Goal: Task Accomplishment & Management: Manage account settings

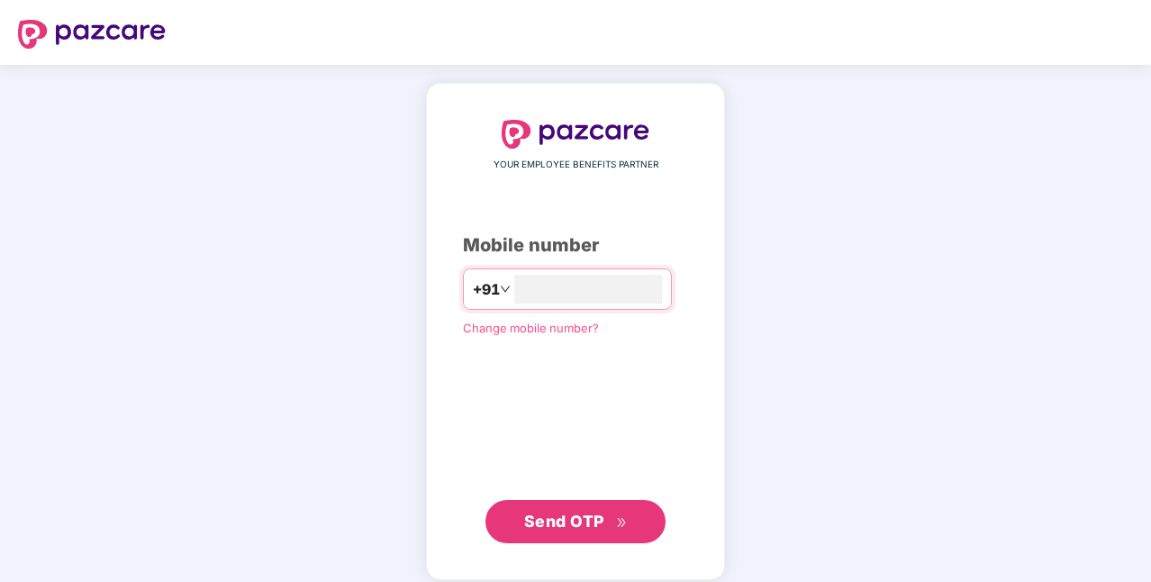
type input "**********"
click at [587, 520] on span "Send OTP" at bounding box center [564, 521] width 80 height 19
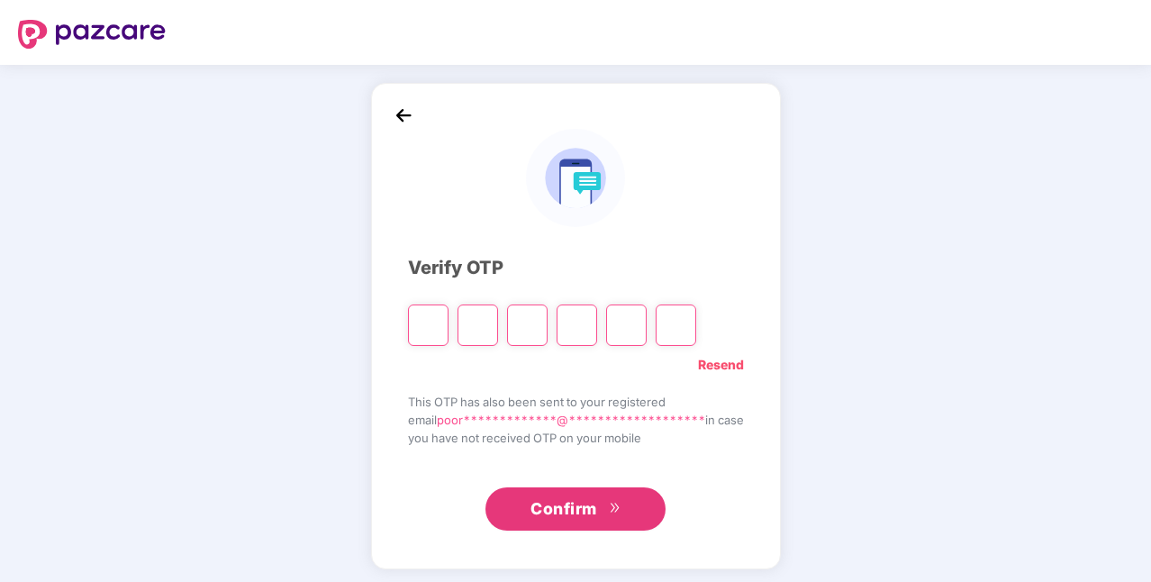
type input "*"
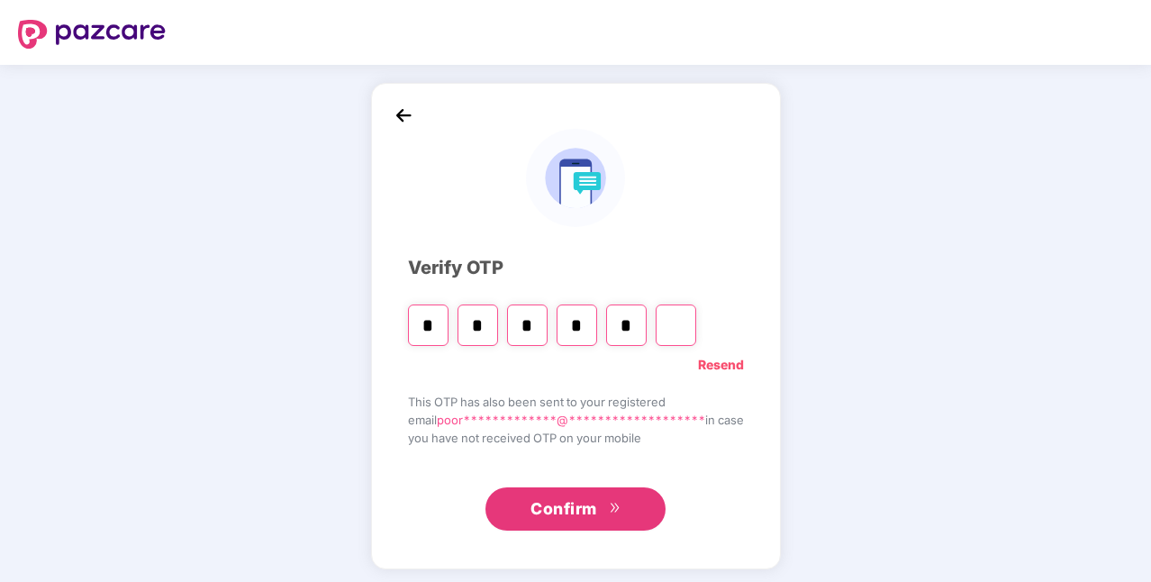
type input "*"
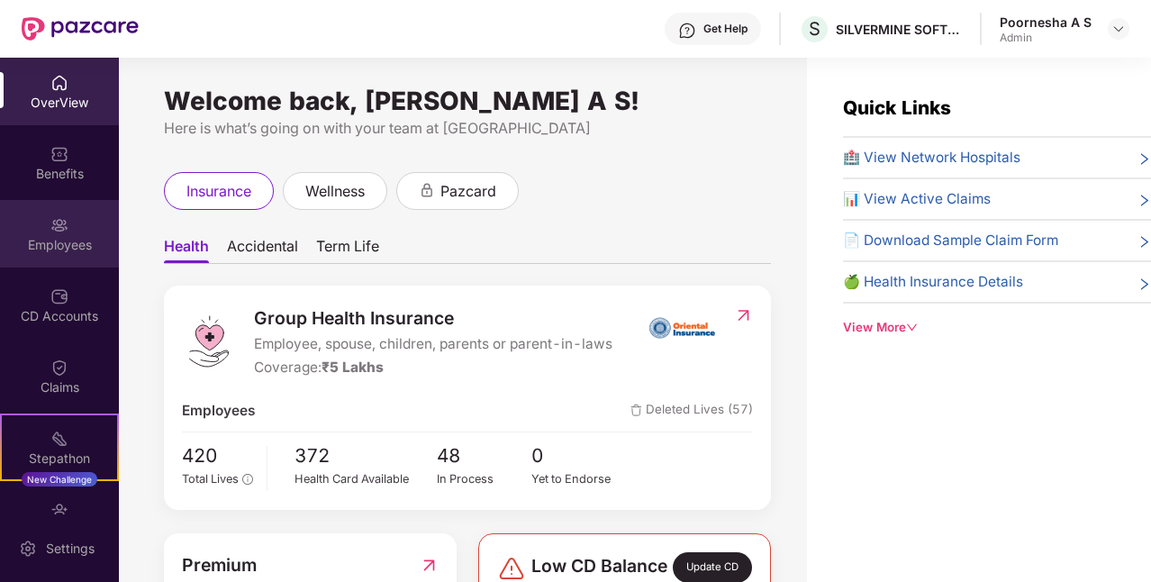
click at [75, 231] on div "Employees" at bounding box center [59, 234] width 119 height 68
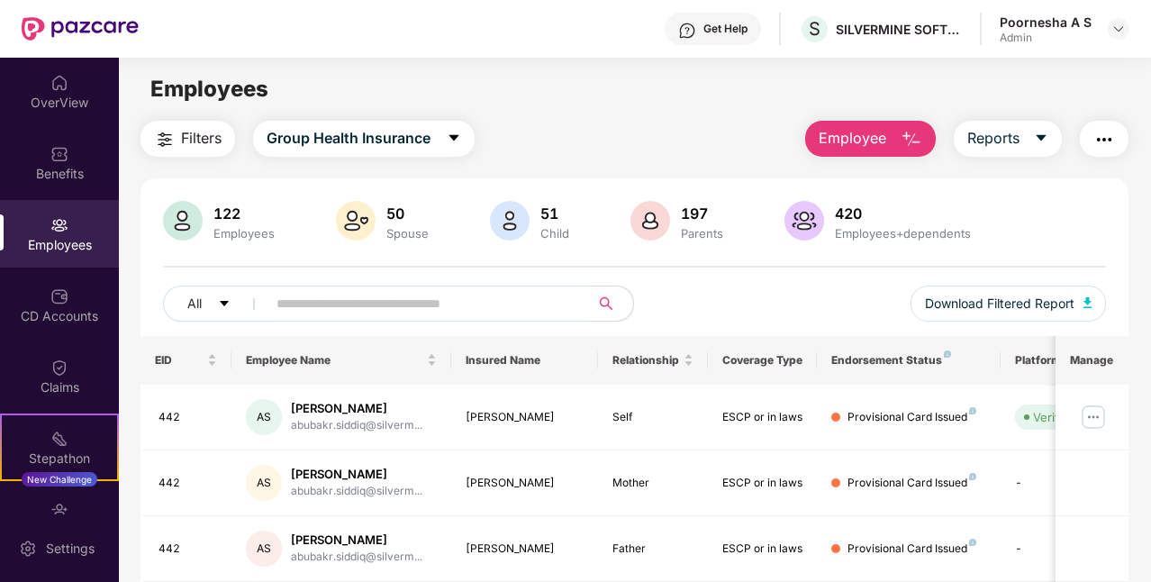
click at [340, 313] on input "text" at bounding box center [420, 303] width 289 height 27
paste input "**********"
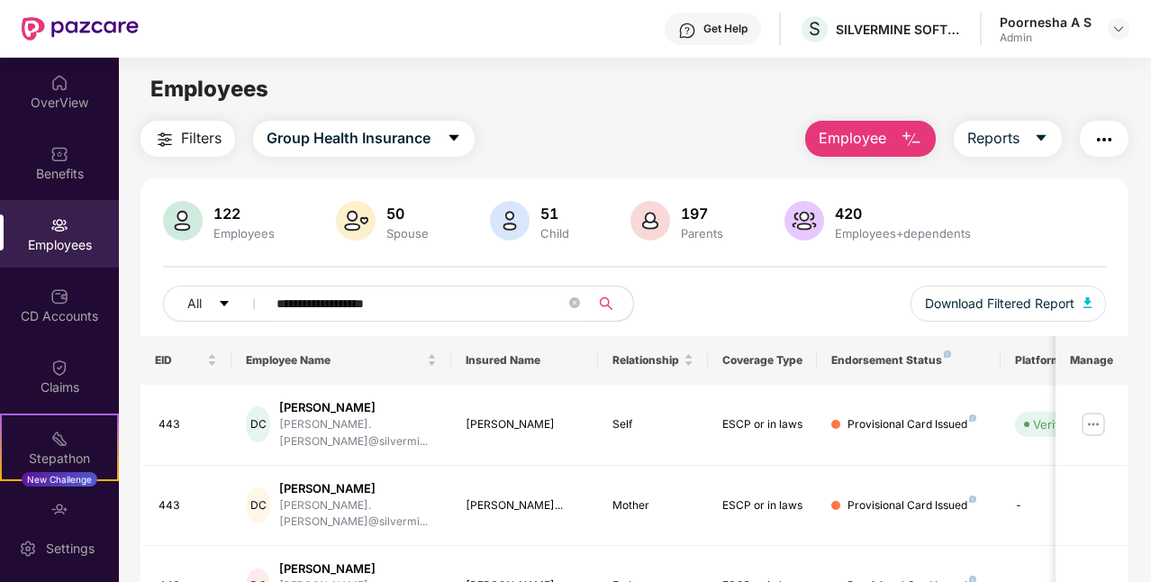
type input "**********"
click at [577, 301] on icon "close-circle" at bounding box center [574, 302] width 11 height 11
click at [441, 303] on input "text" at bounding box center [420, 303] width 289 height 27
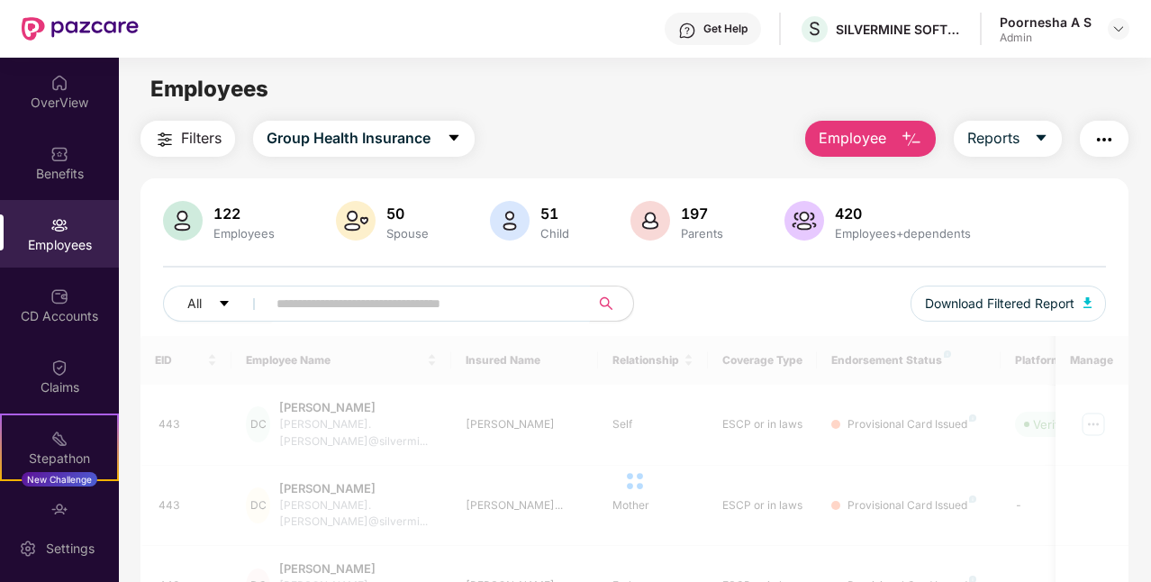
paste input "******"
type input "******"
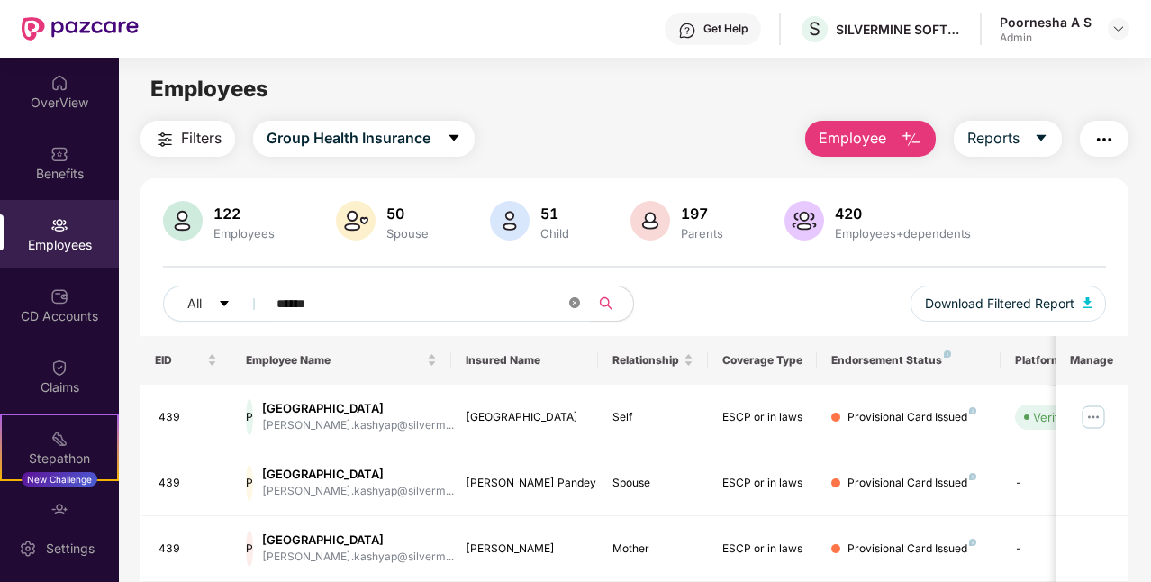
click at [571, 299] on icon "close-circle" at bounding box center [574, 302] width 11 height 11
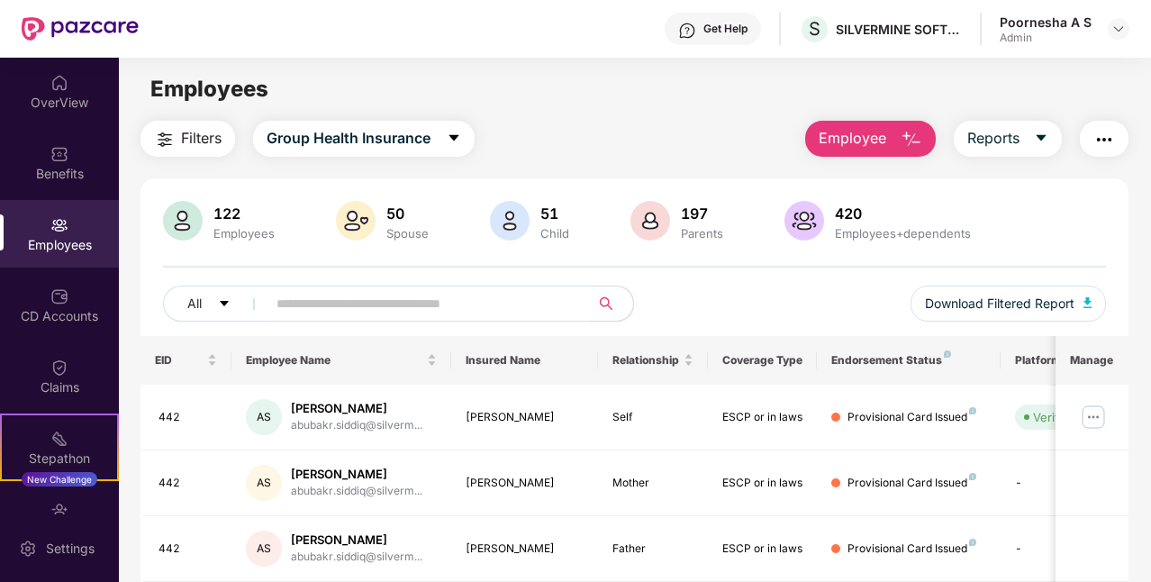
click at [900, 141] on button "Employee" at bounding box center [870, 139] width 131 height 36
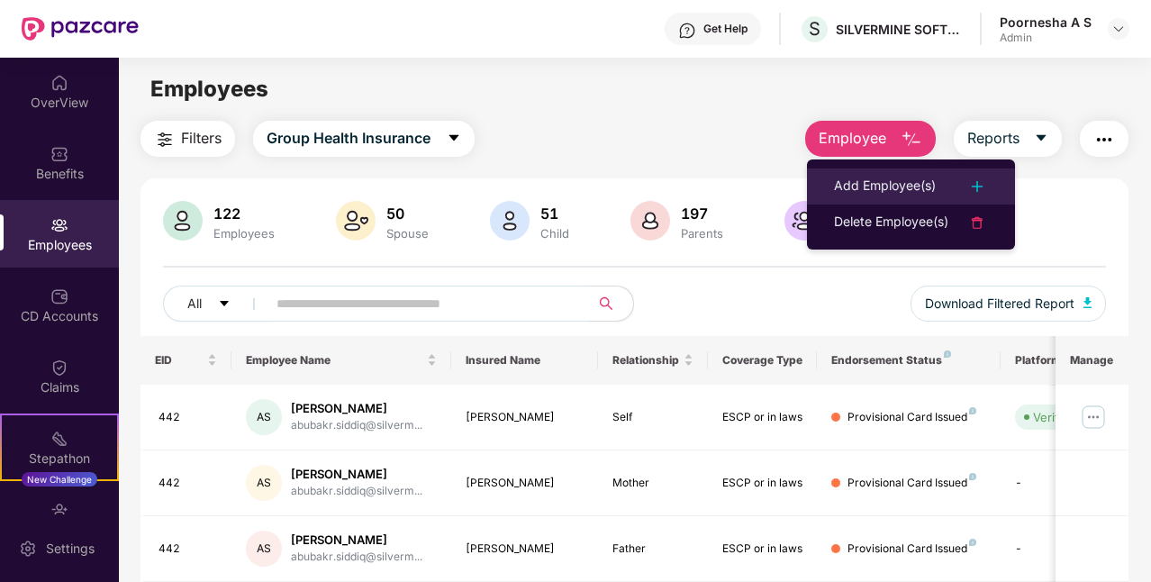
click at [899, 186] on div "Add Employee(s)" at bounding box center [885, 187] width 102 height 22
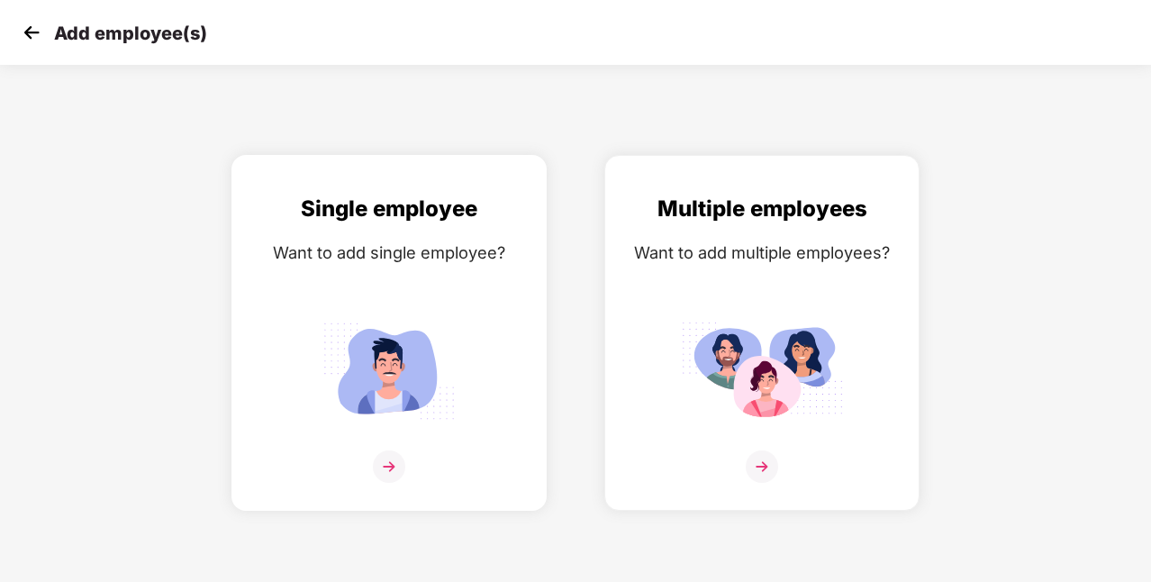
click at [394, 464] on img at bounding box center [389, 466] width 32 height 32
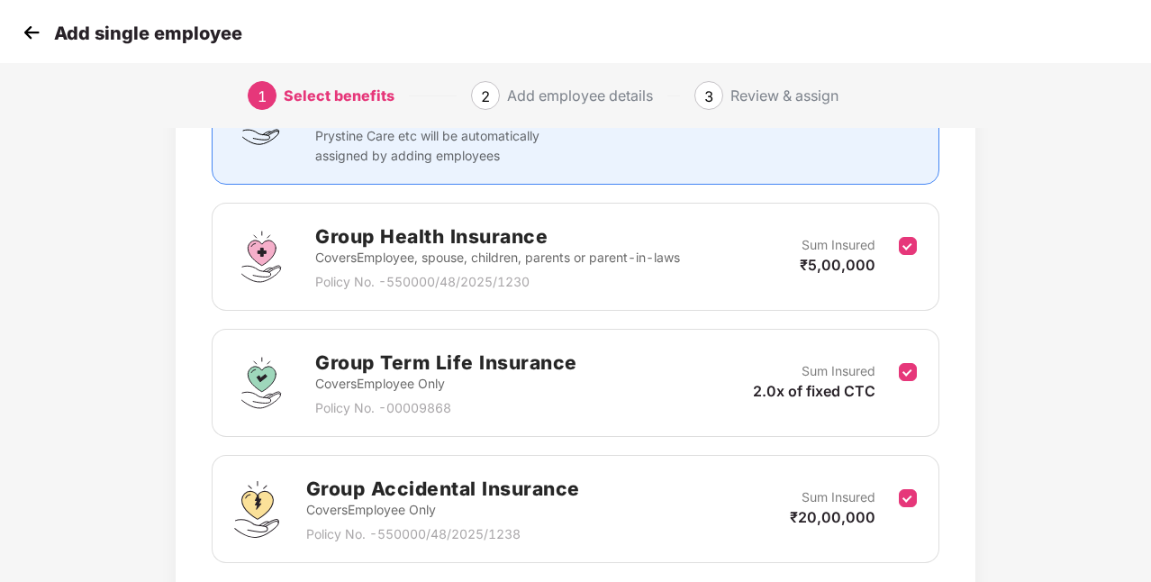
scroll to position [333, 0]
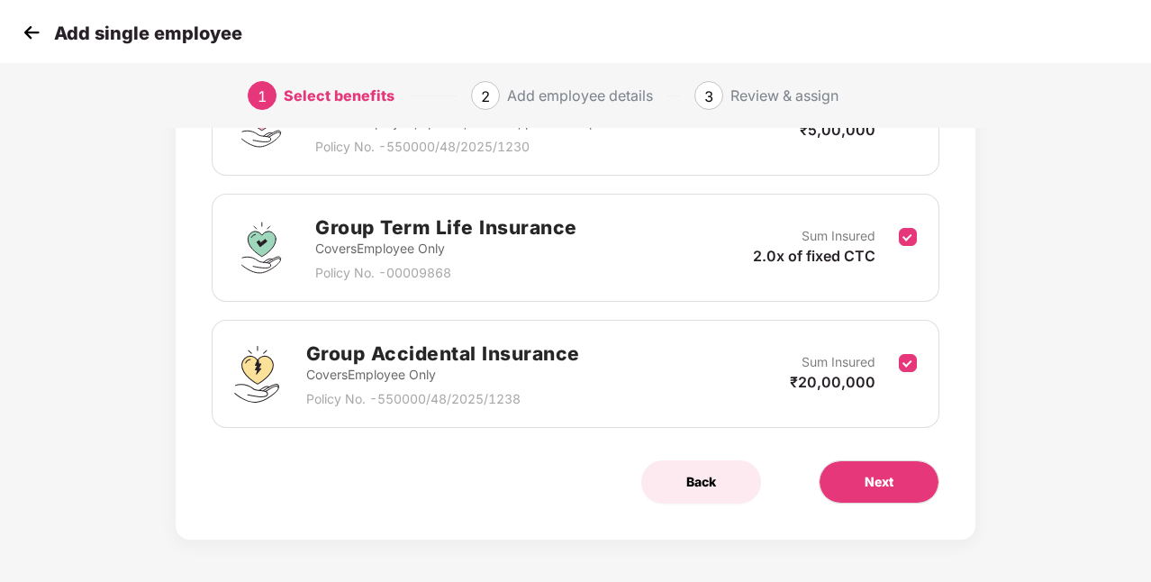
click at [720, 472] on button "Back" at bounding box center [701, 481] width 120 height 43
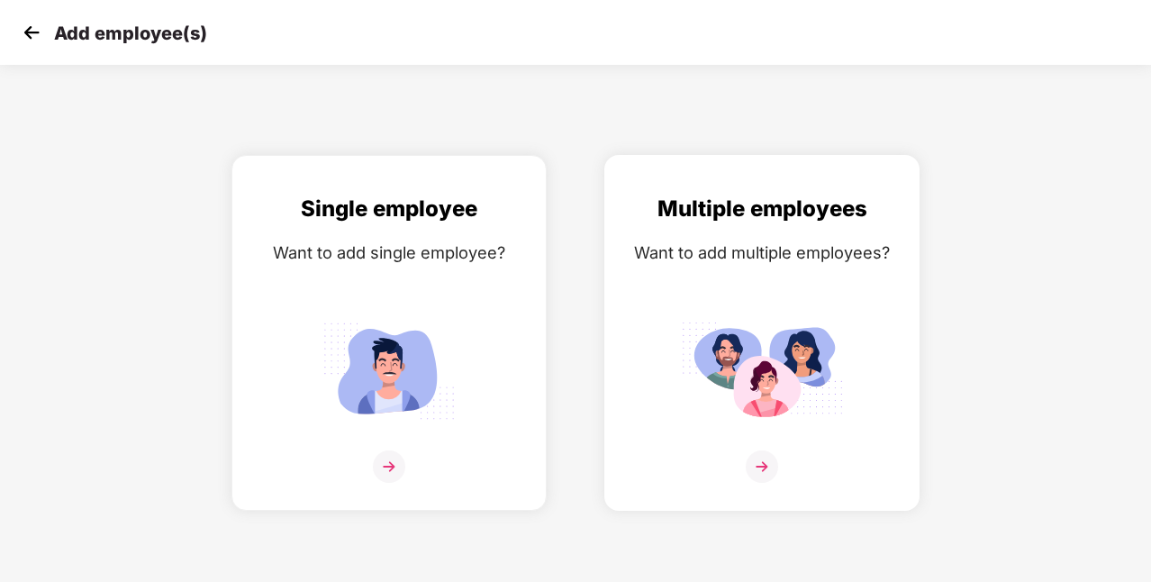
click at [757, 466] on img at bounding box center [762, 466] width 32 height 32
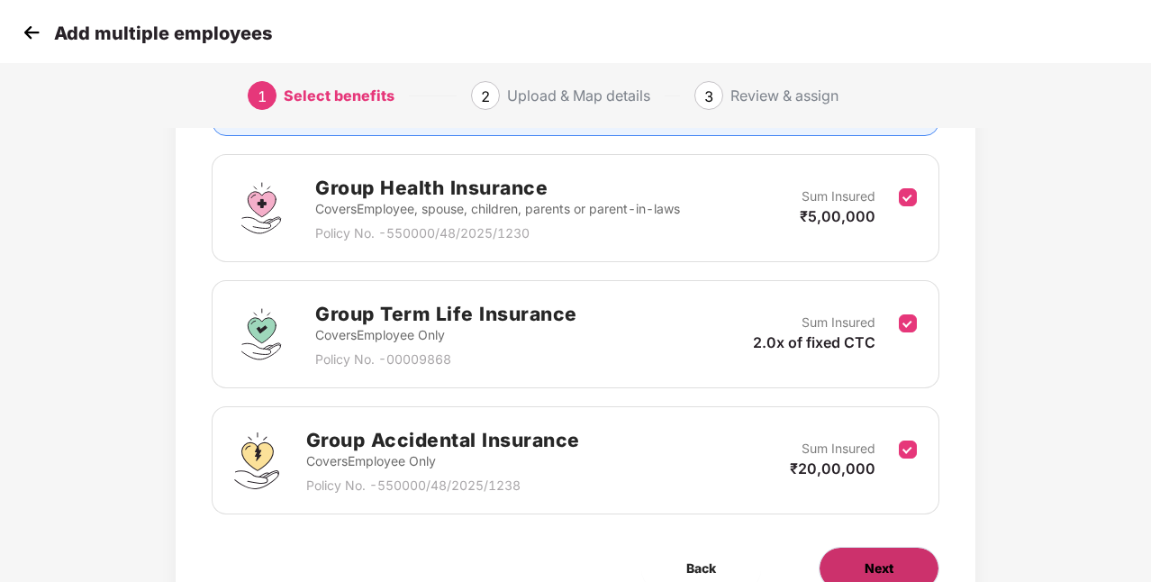
scroll to position [333, 0]
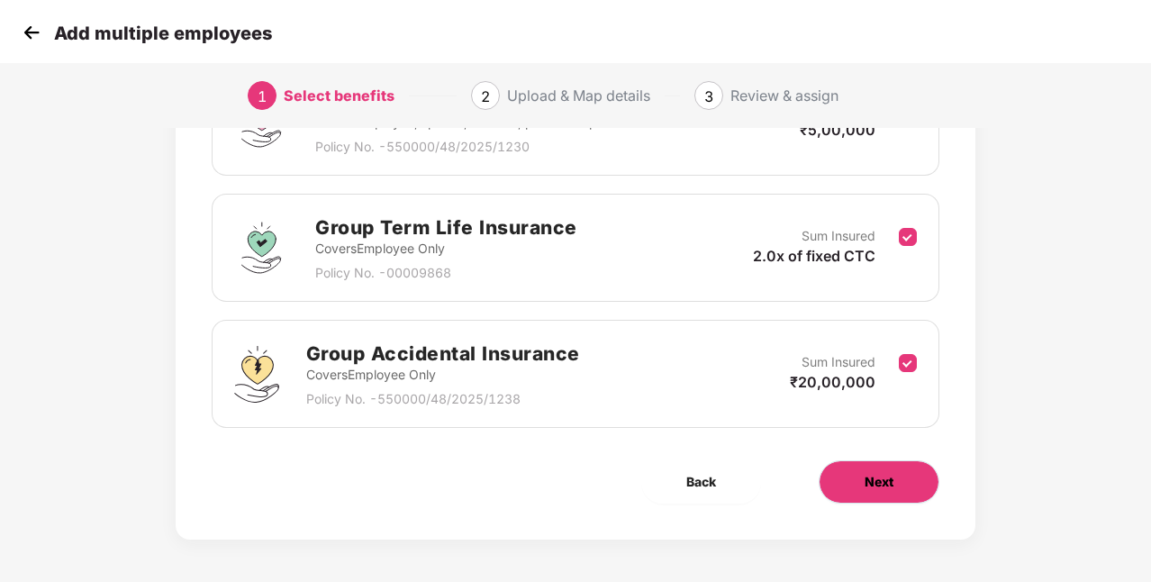
click at [877, 483] on span "Next" at bounding box center [879, 482] width 29 height 20
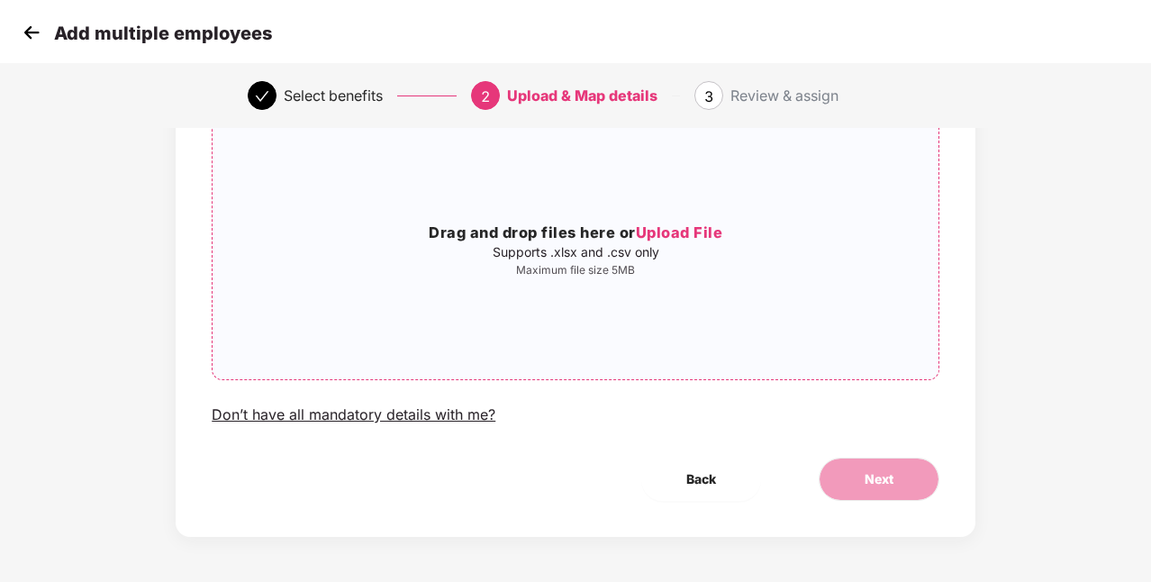
scroll to position [0, 0]
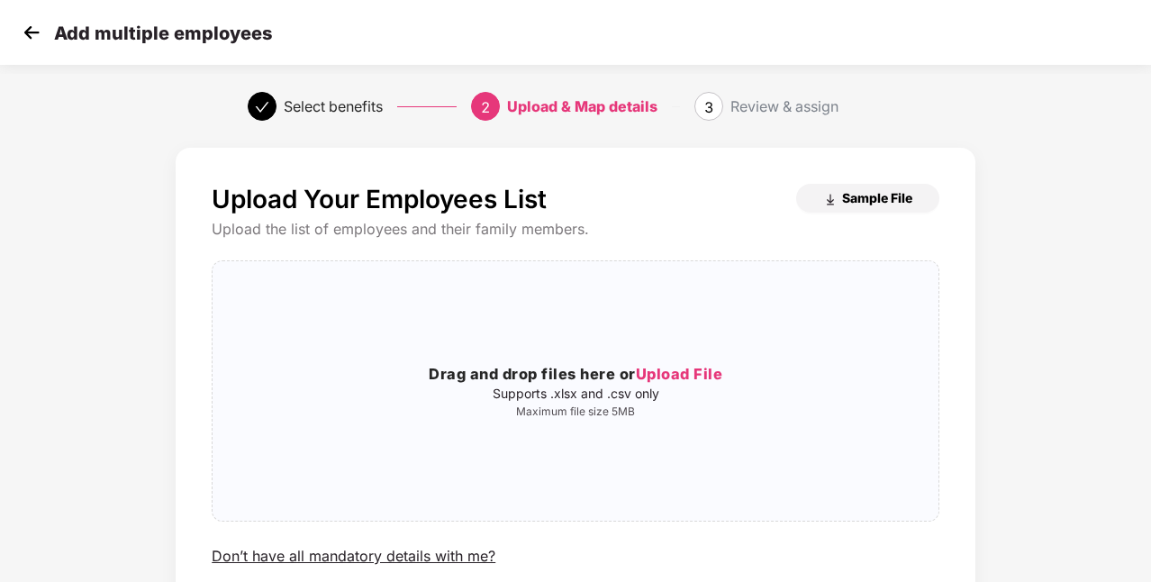
click at [865, 202] on span "Sample File" at bounding box center [877, 197] width 70 height 17
click at [29, 36] on img at bounding box center [31, 32] width 27 height 27
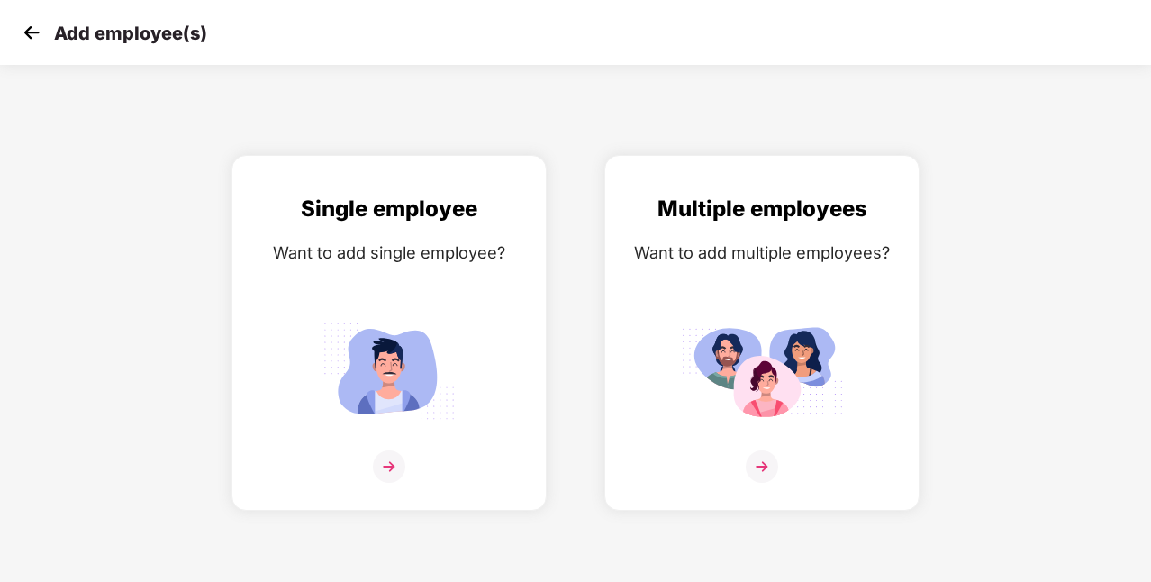
click at [29, 34] on img at bounding box center [31, 32] width 27 height 27
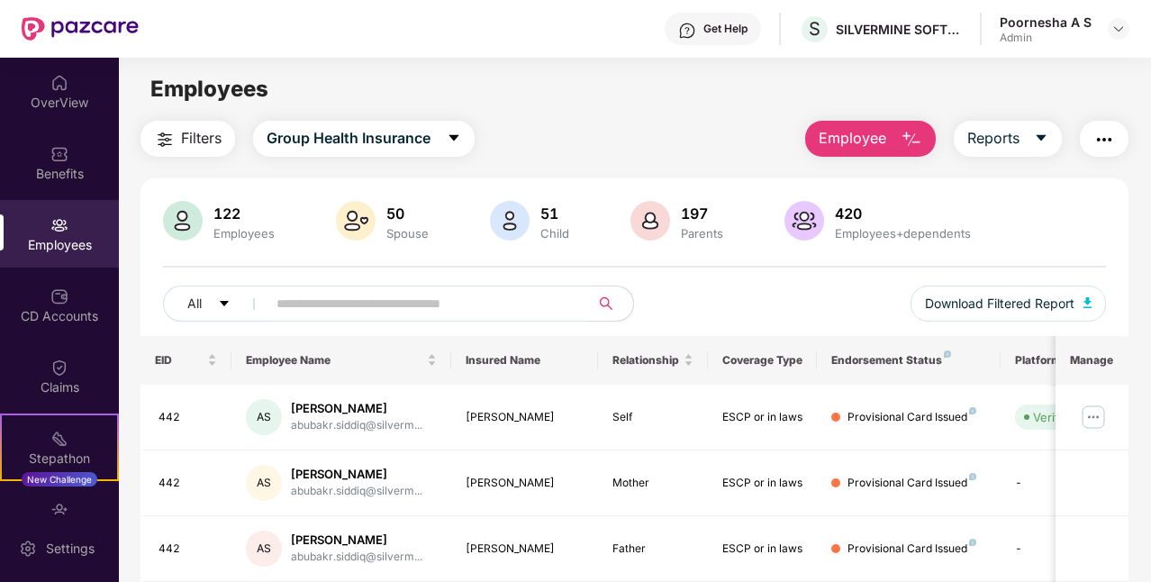
click at [63, 241] on div "Employees" at bounding box center [59, 245] width 119 height 18
click at [333, 307] on input "text" at bounding box center [420, 303] width 289 height 27
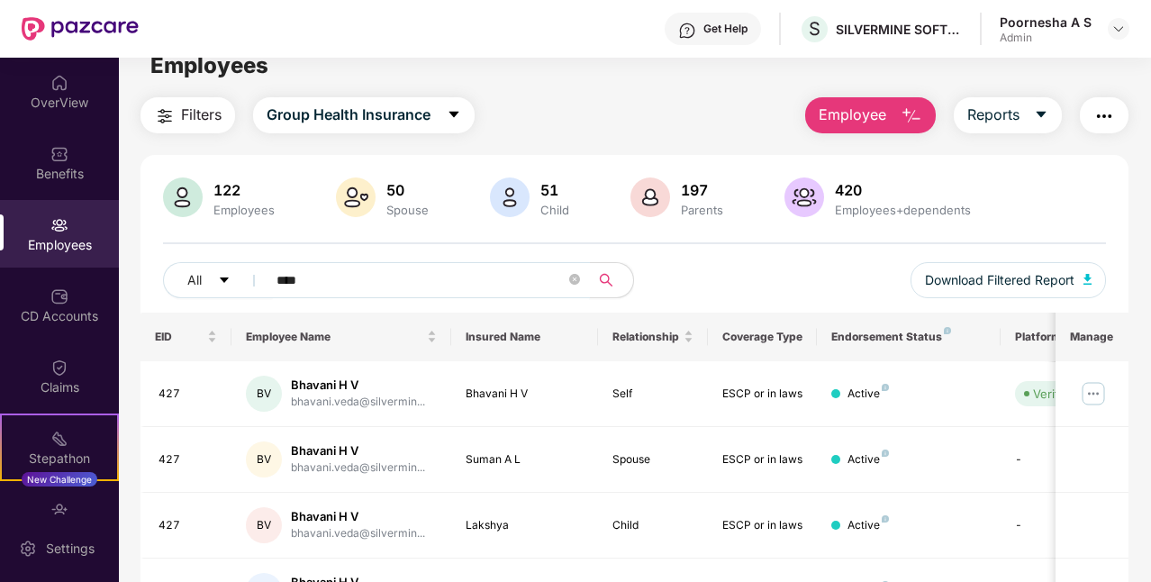
scroll to position [90, 0]
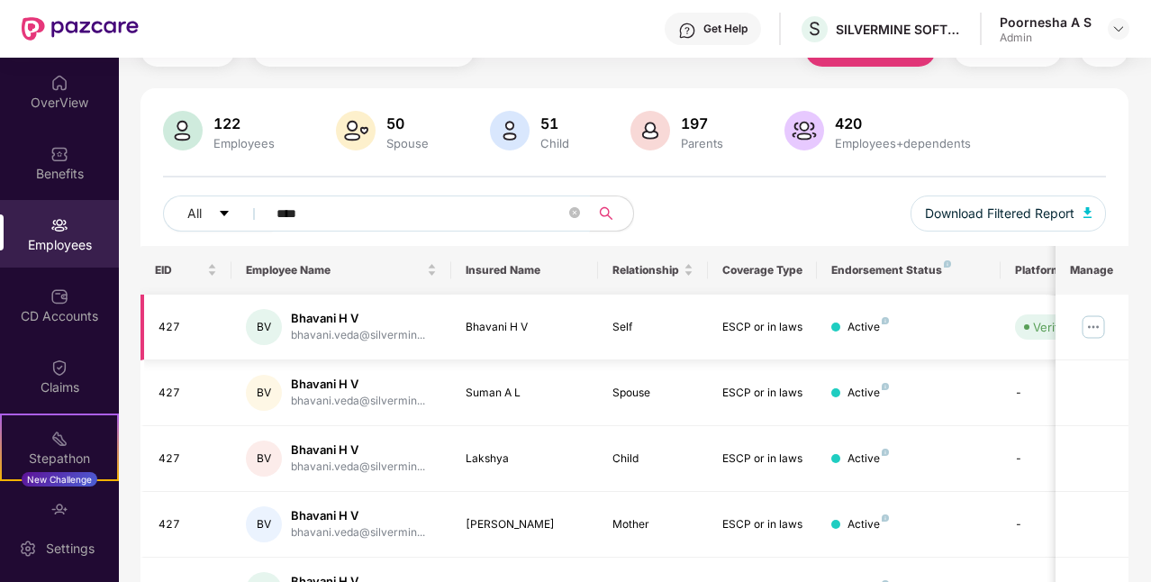
type input "****"
click at [1088, 320] on img at bounding box center [1093, 327] width 29 height 29
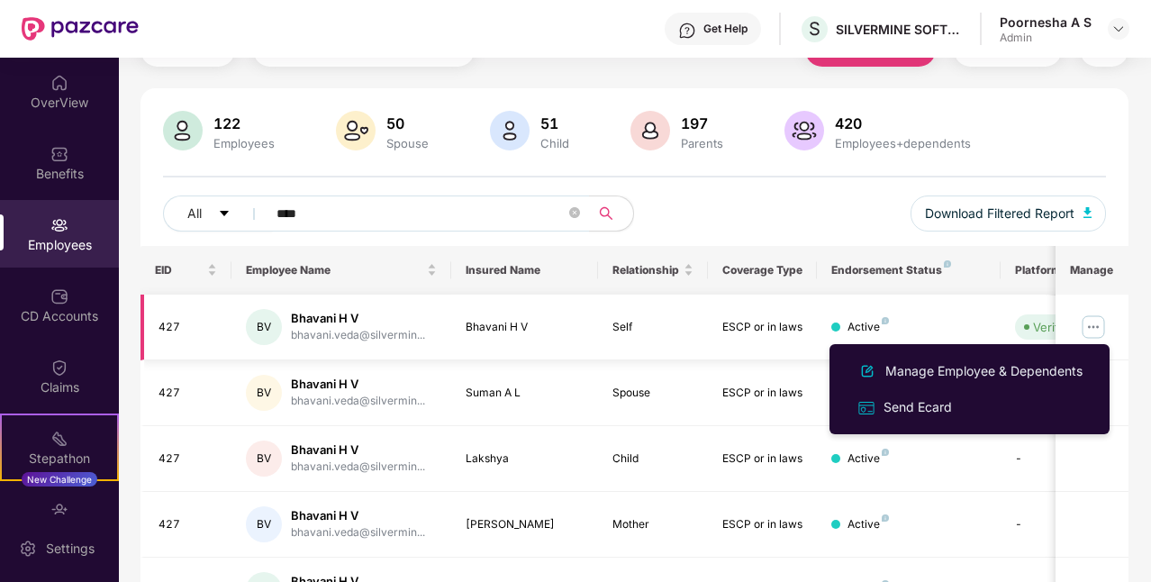
scroll to position [0, 0]
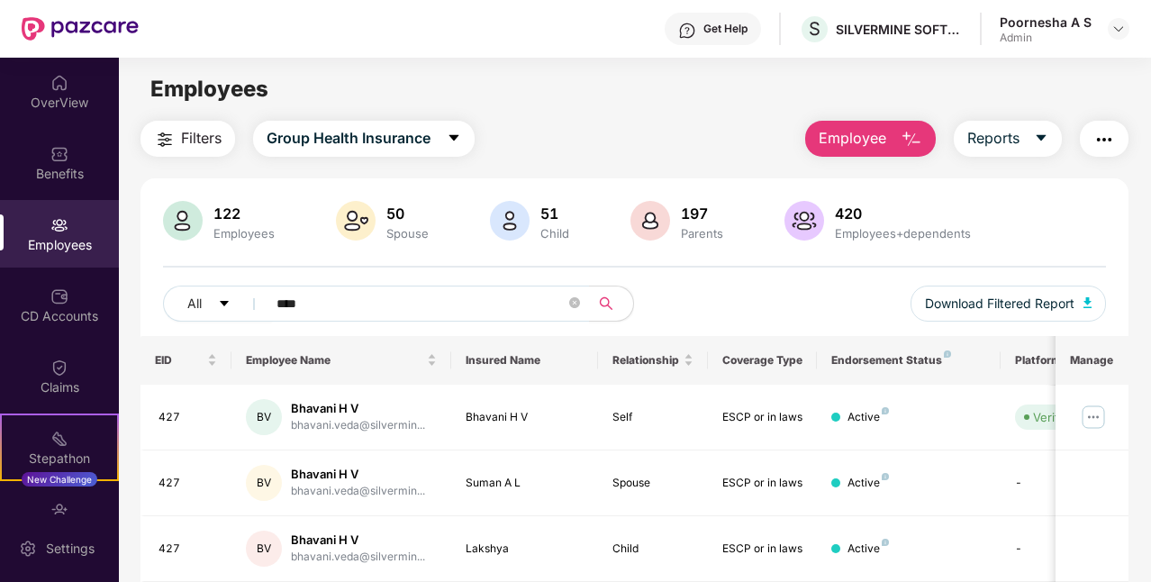
click at [898, 147] on button "Employee" at bounding box center [870, 139] width 131 height 36
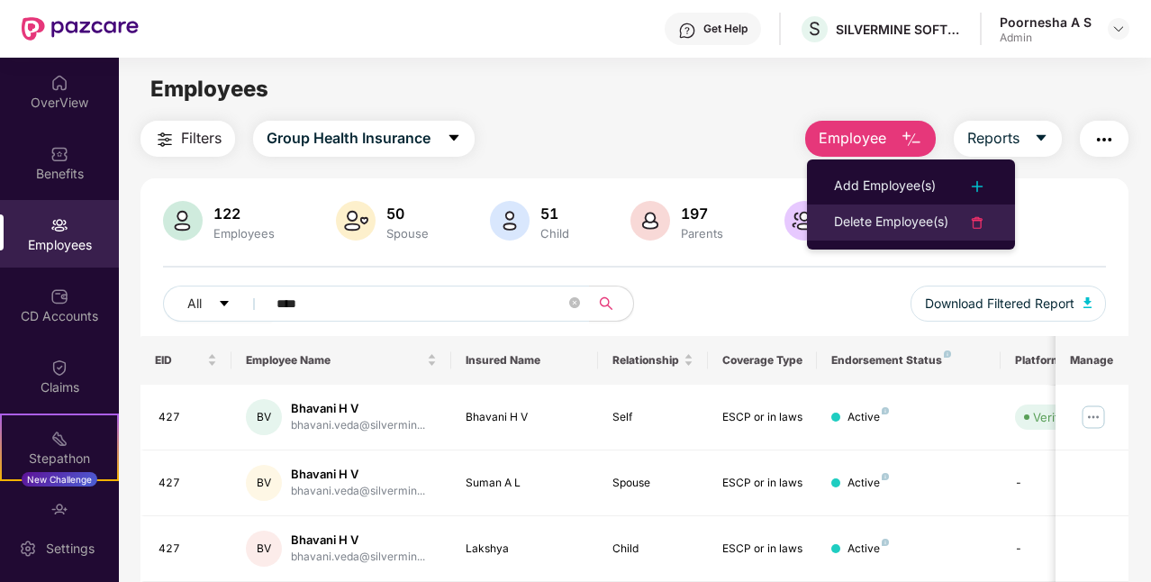
click at [907, 222] on div "Delete Employee(s)" at bounding box center [891, 223] width 114 height 22
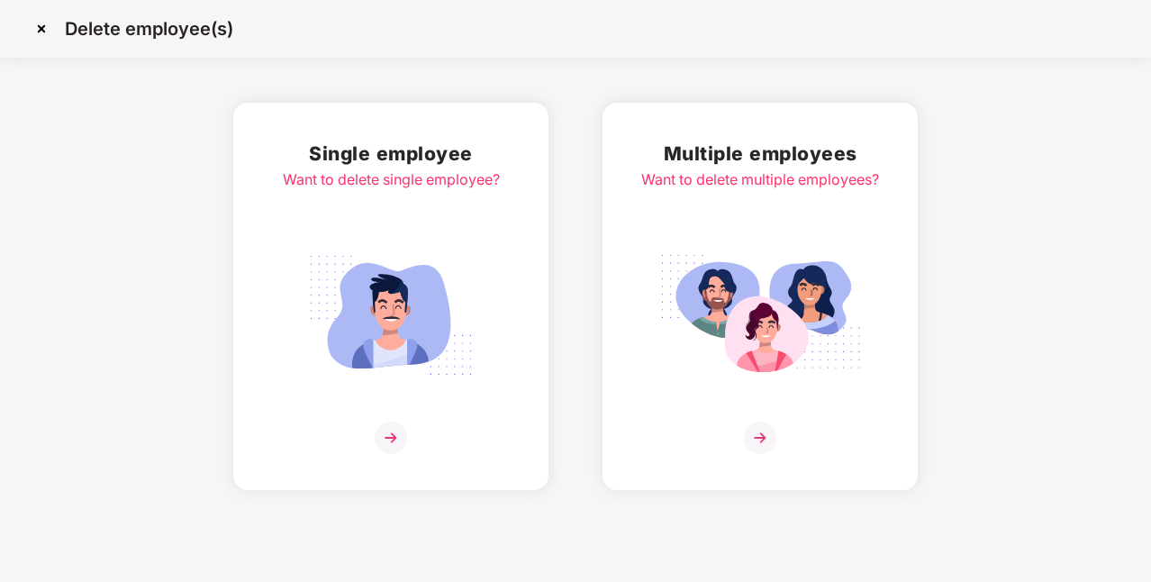
click at [393, 438] on img at bounding box center [391, 437] width 32 height 32
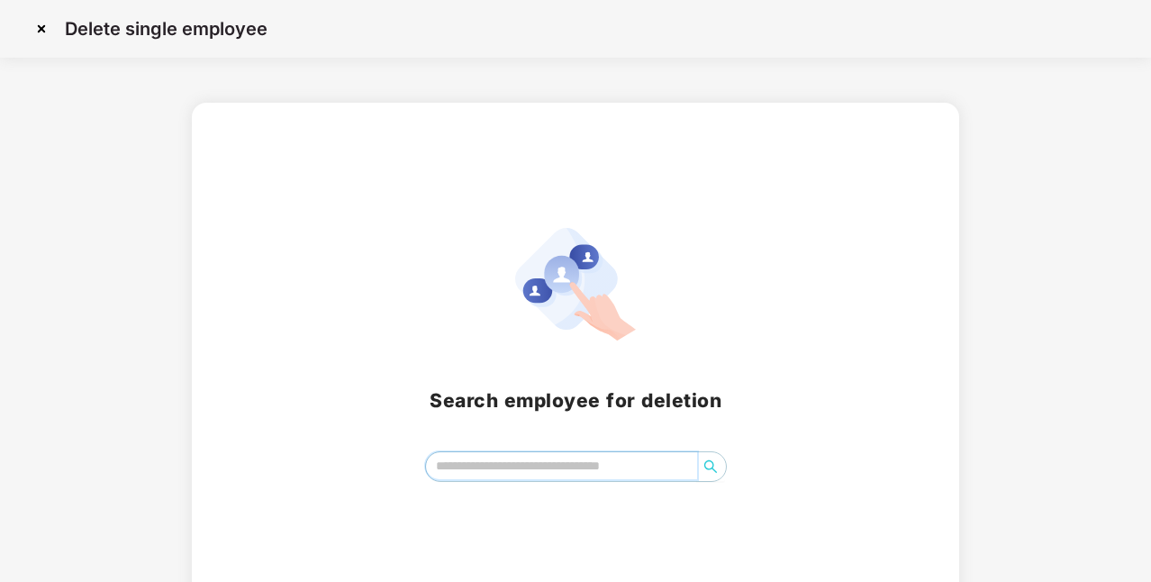
click at [512, 459] on input "search" at bounding box center [561, 465] width 271 height 27
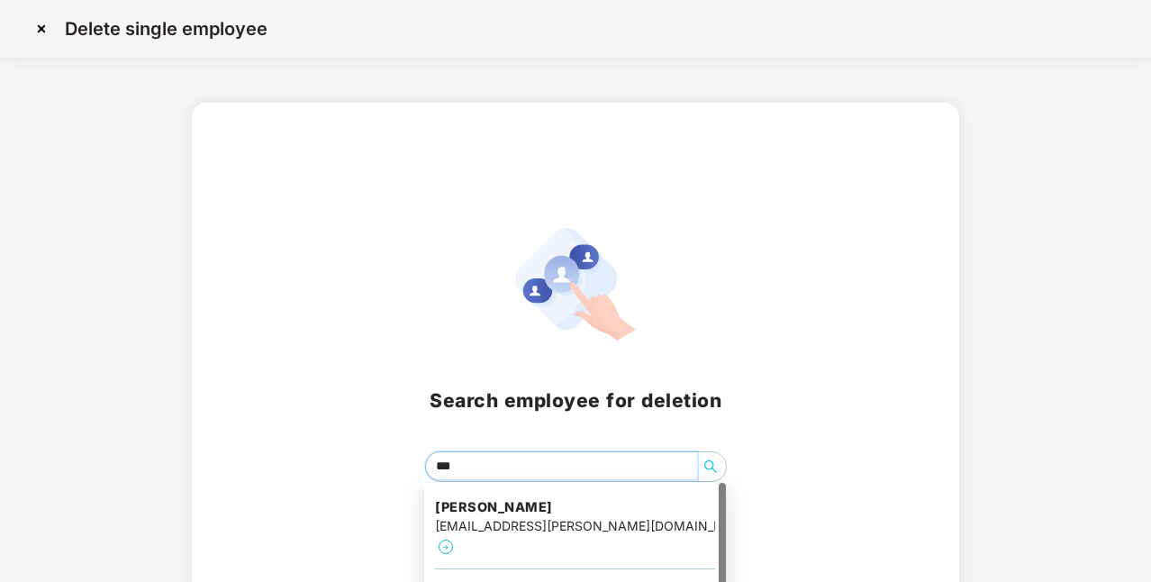
type input "****"
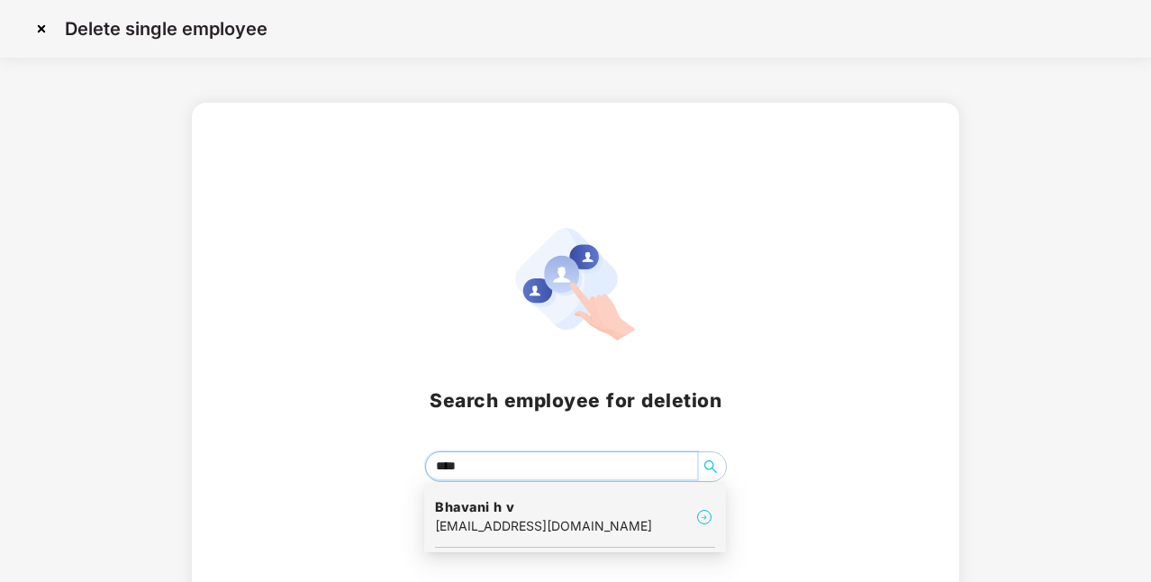
click at [536, 521] on div "[EMAIL_ADDRESS][DOMAIN_NAME]" at bounding box center [543, 526] width 217 height 20
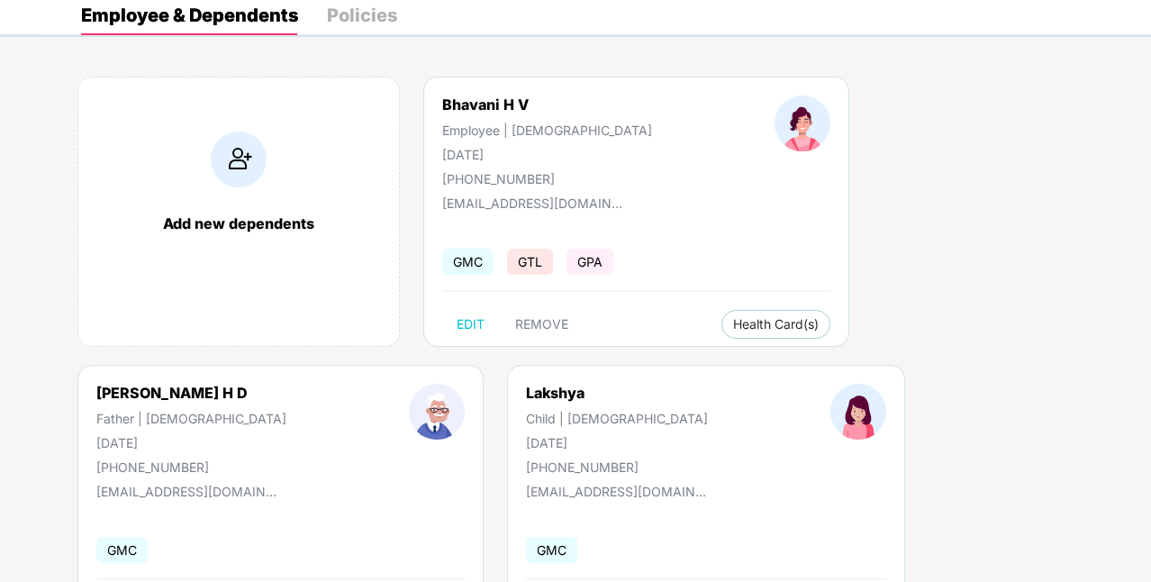
scroll to position [187, 0]
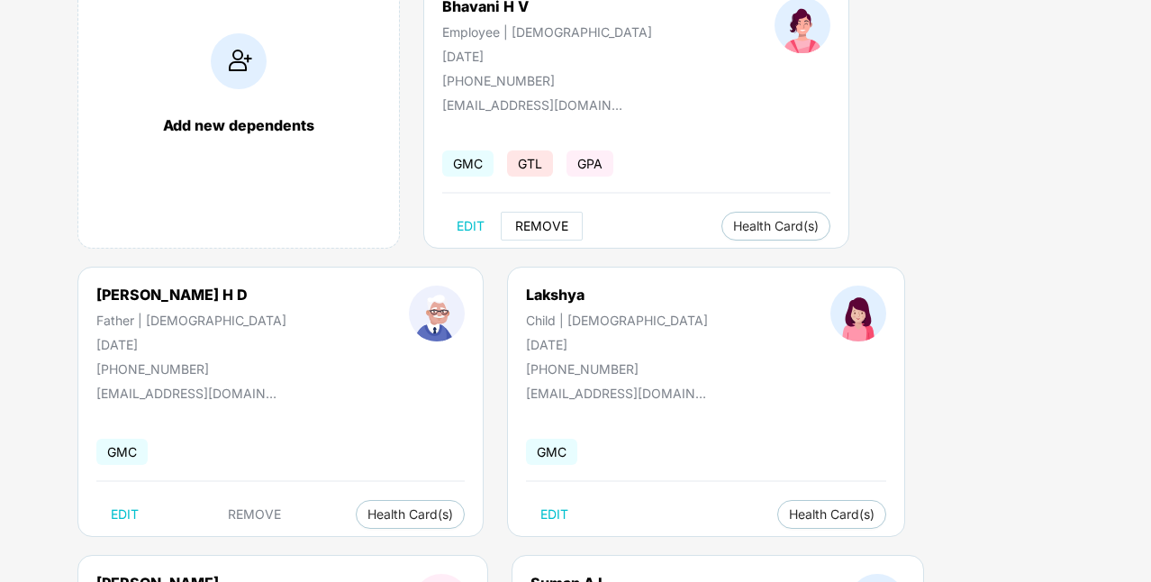
click at [556, 222] on span "REMOVE" at bounding box center [541, 226] width 53 height 14
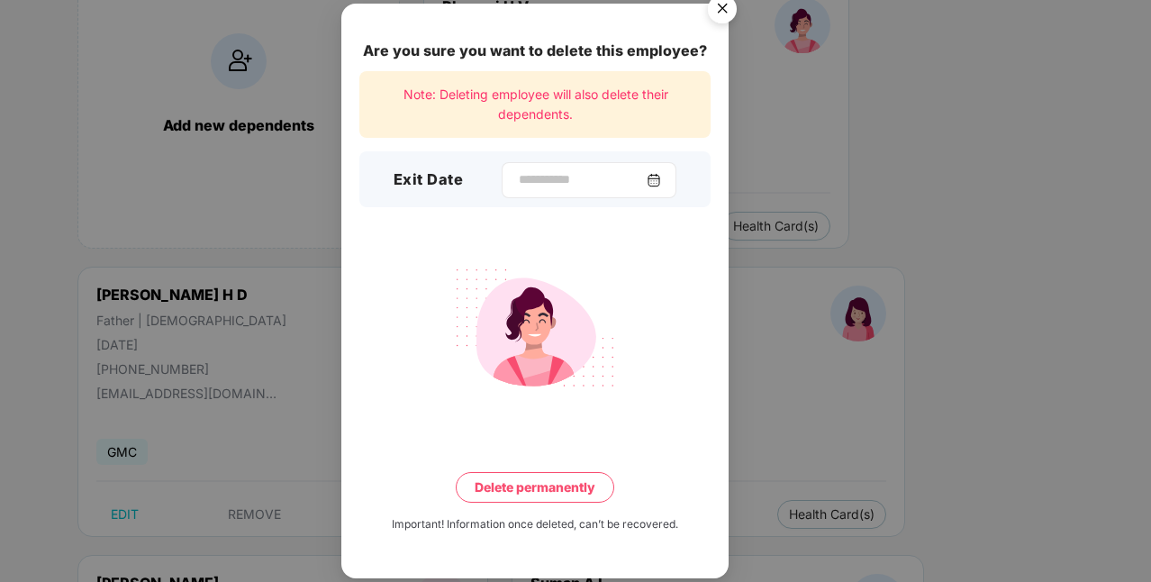
click at [666, 171] on div at bounding box center [589, 180] width 175 height 36
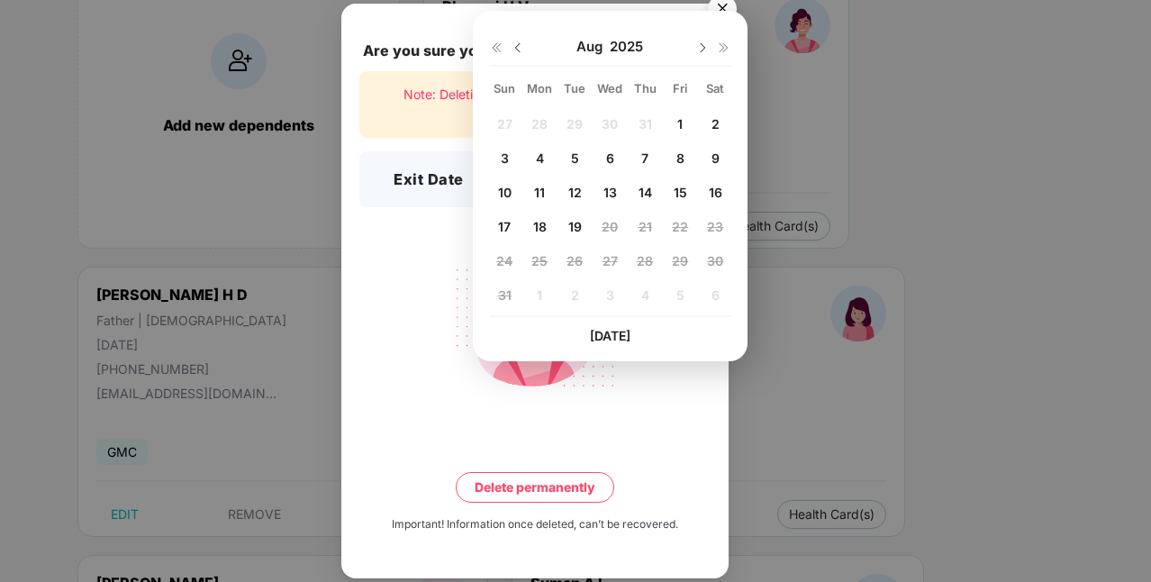
click at [614, 160] on div "6" at bounding box center [609, 157] width 27 height 27
type input "**********"
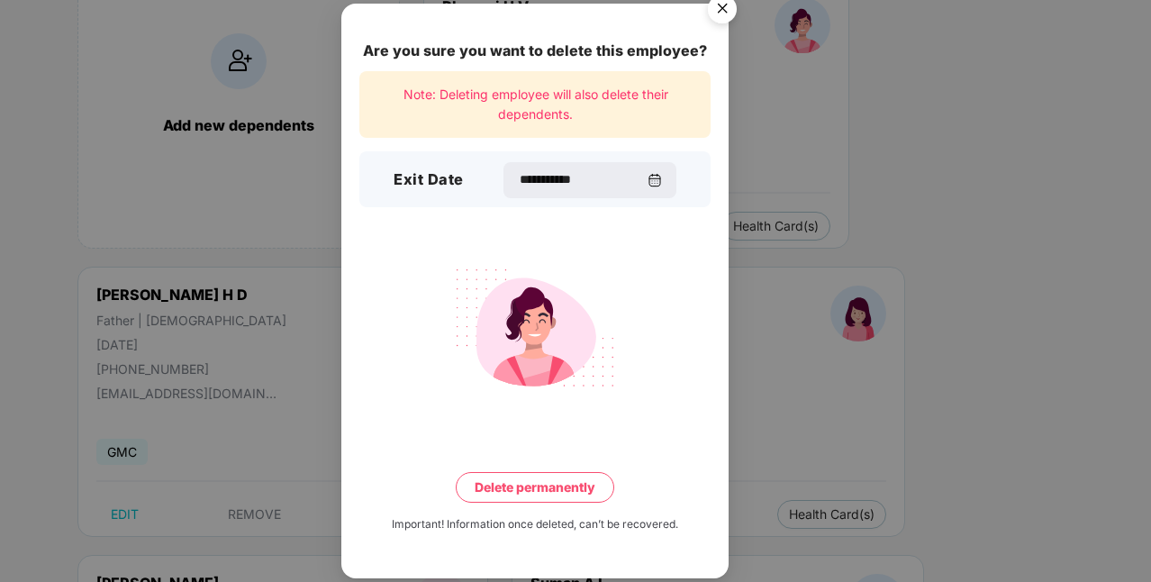
click at [544, 486] on button "Delete permanently" at bounding box center [535, 487] width 159 height 31
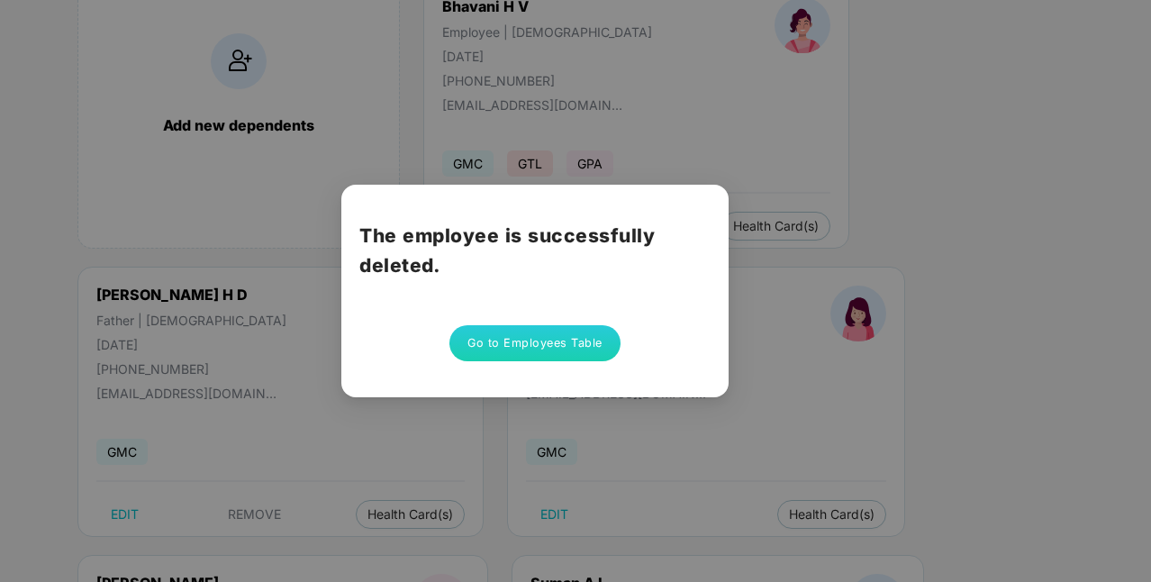
click at [574, 340] on button "Go to Employees Table" at bounding box center [534, 343] width 171 height 36
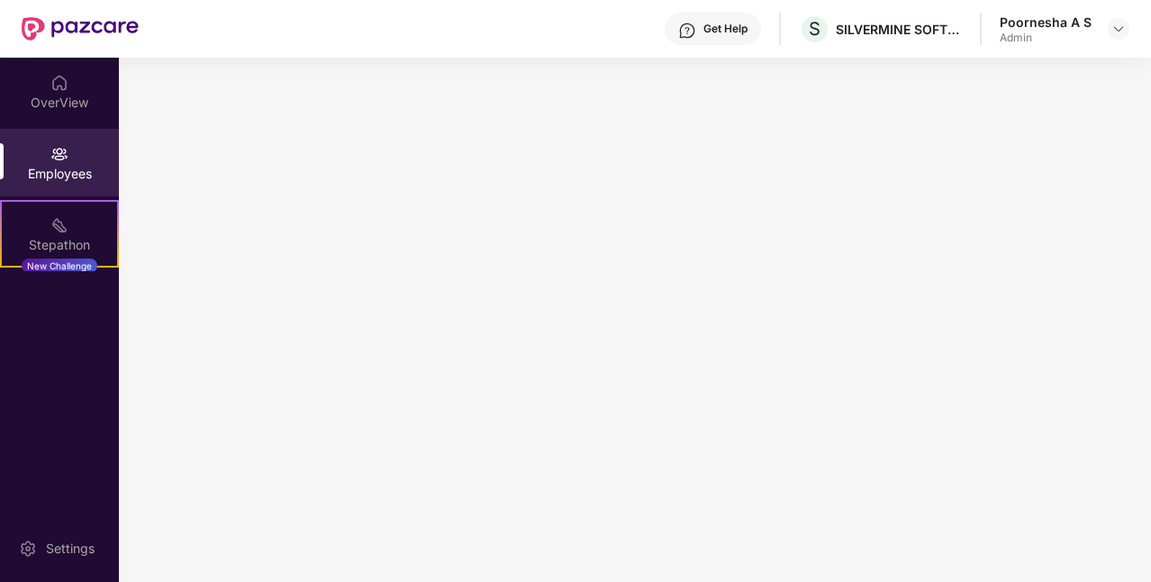
scroll to position [0, 0]
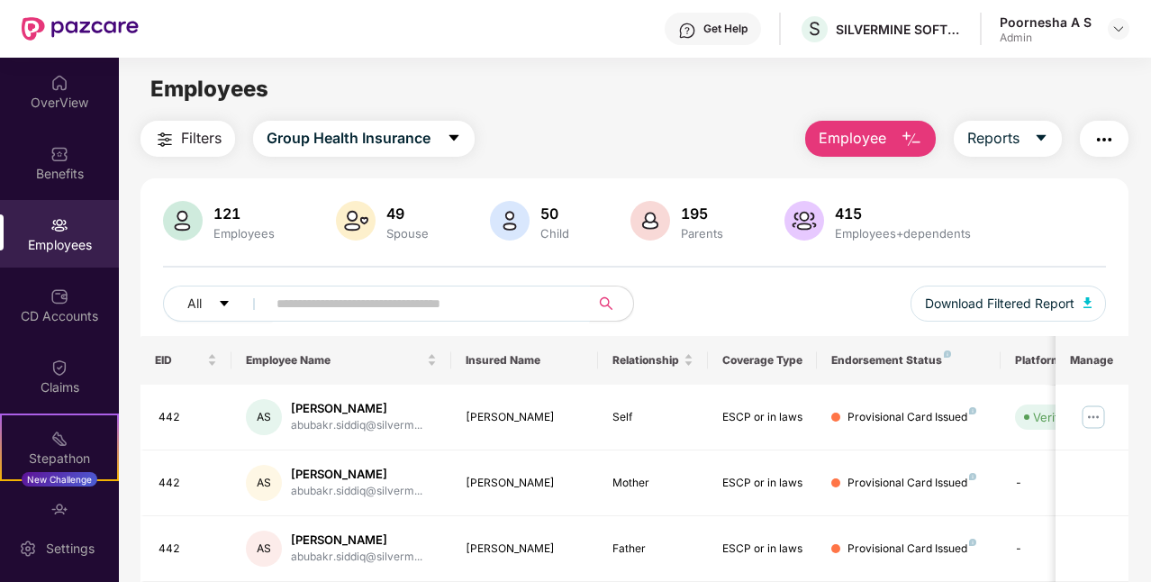
click at [356, 303] on input "text" at bounding box center [420, 303] width 289 height 27
type input "***"
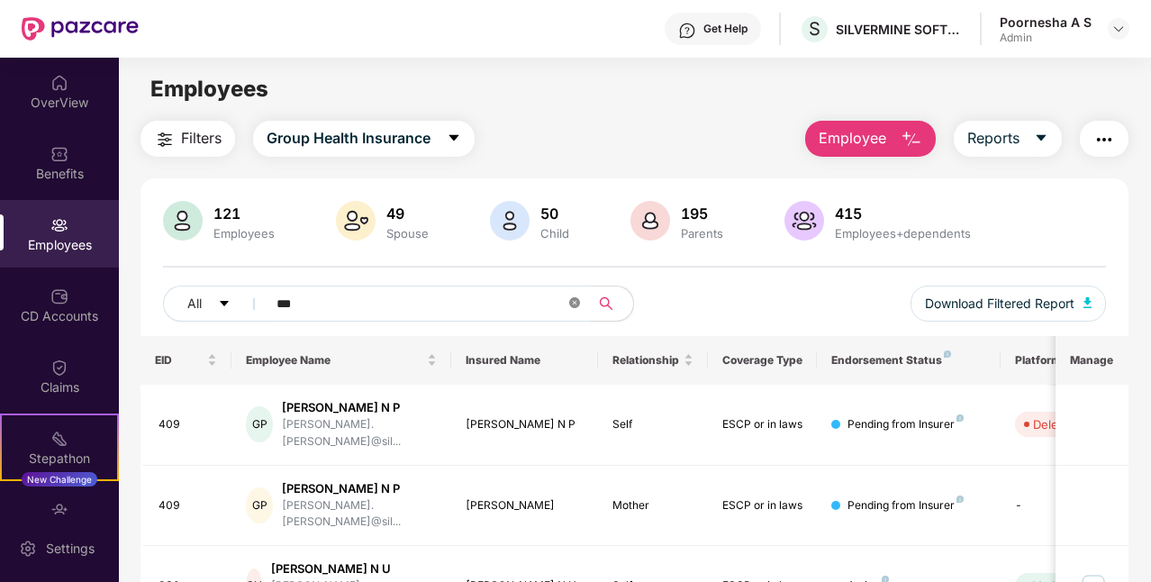
click at [575, 303] on icon "close-circle" at bounding box center [574, 302] width 11 height 11
click at [389, 306] on input "text" at bounding box center [420, 303] width 289 height 27
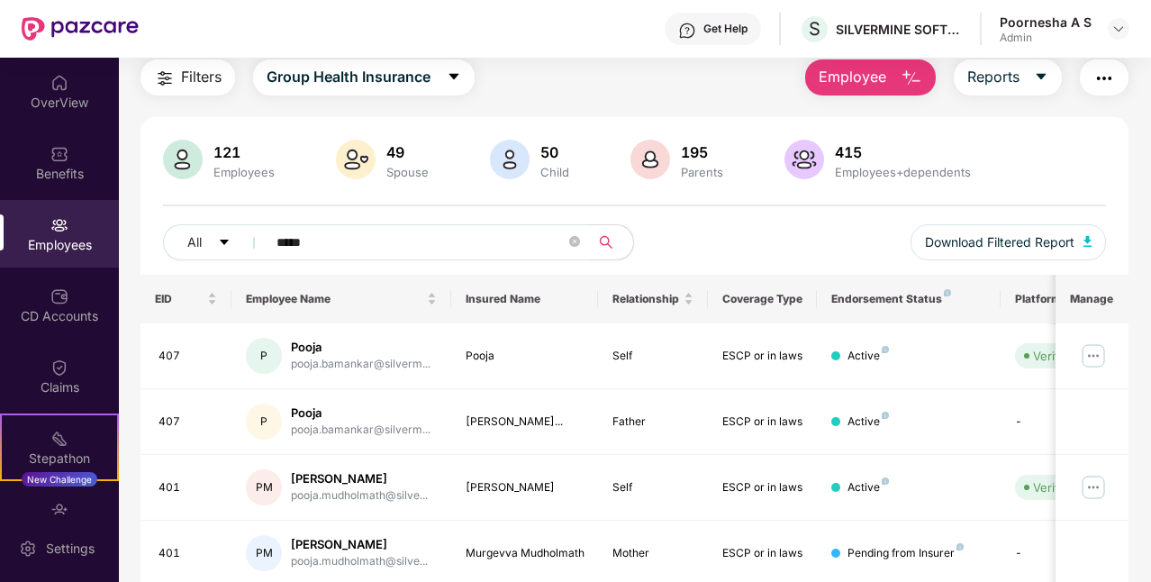
scroll to position [90, 0]
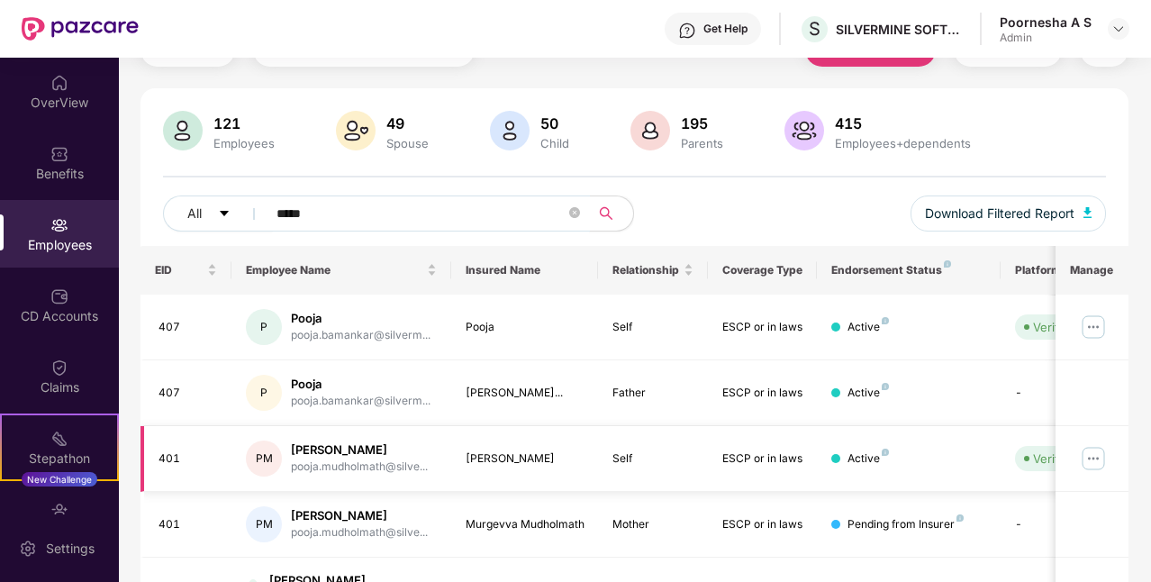
type input "*****"
click at [665, 456] on div "Self" at bounding box center [652, 458] width 81 height 17
click at [575, 211] on icon "close-circle" at bounding box center [574, 212] width 11 height 11
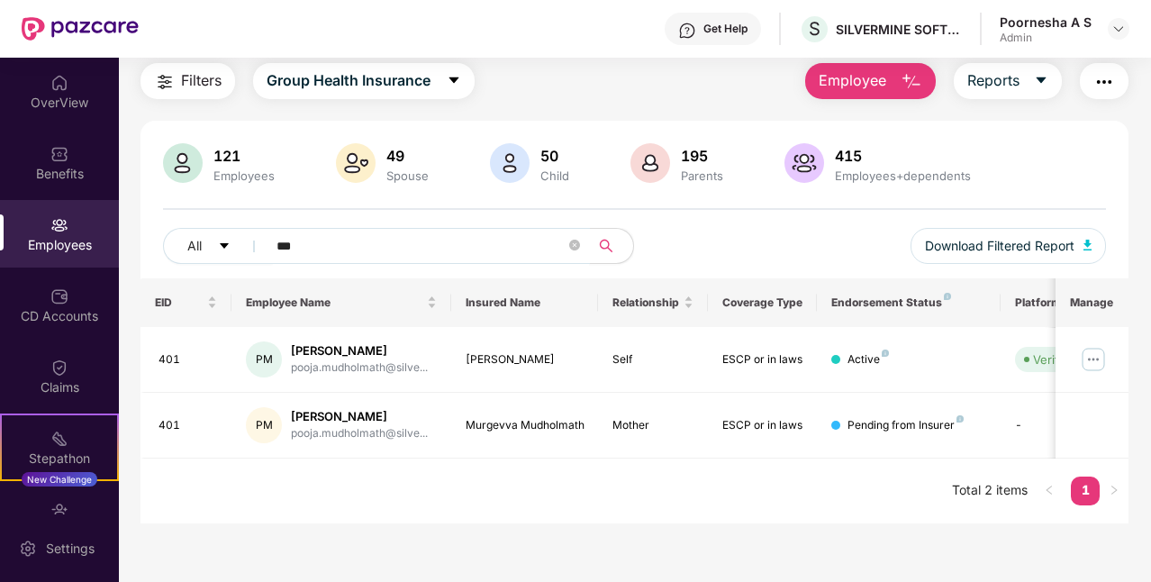
scroll to position [58, 0]
type input "***"
click at [354, 359] on div "pooja.mudholmath@silve..." at bounding box center [359, 367] width 137 height 17
click at [236, 353] on td "PM [PERSON_NAME] pooja.mudholmath@silve..." at bounding box center [341, 360] width 220 height 66
click at [166, 355] on div "401" at bounding box center [188, 359] width 59 height 17
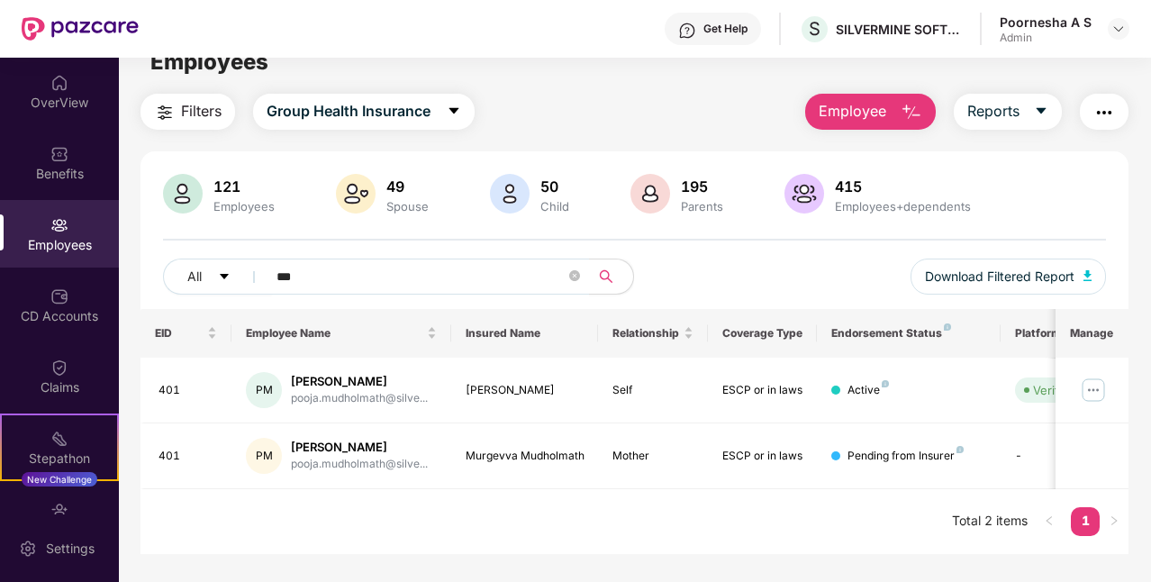
scroll to position [0, 0]
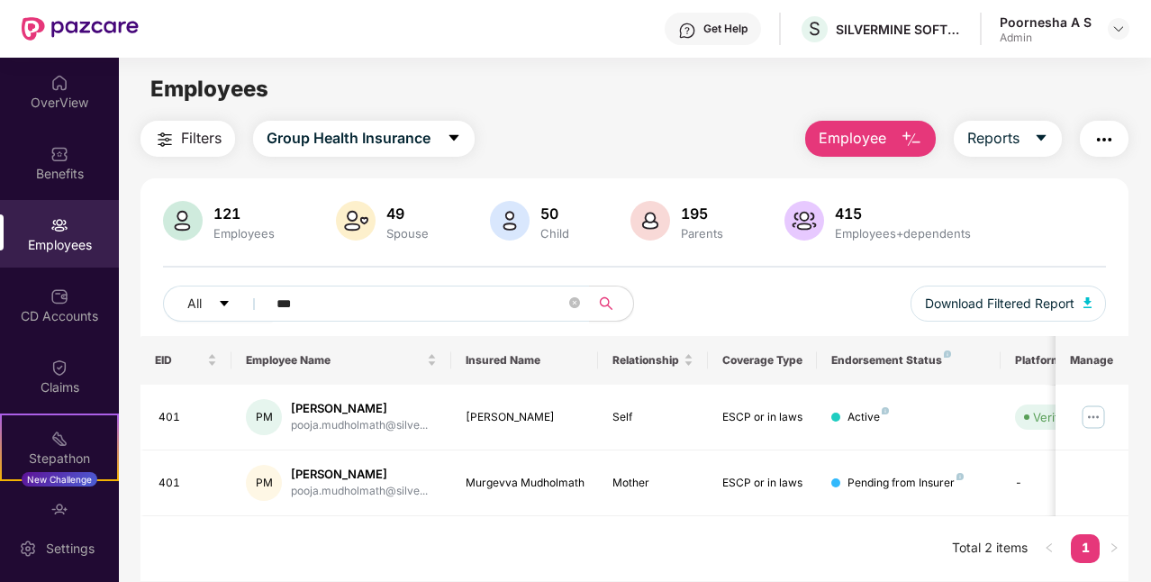
click at [911, 130] on img "button" at bounding box center [912, 140] width 22 height 22
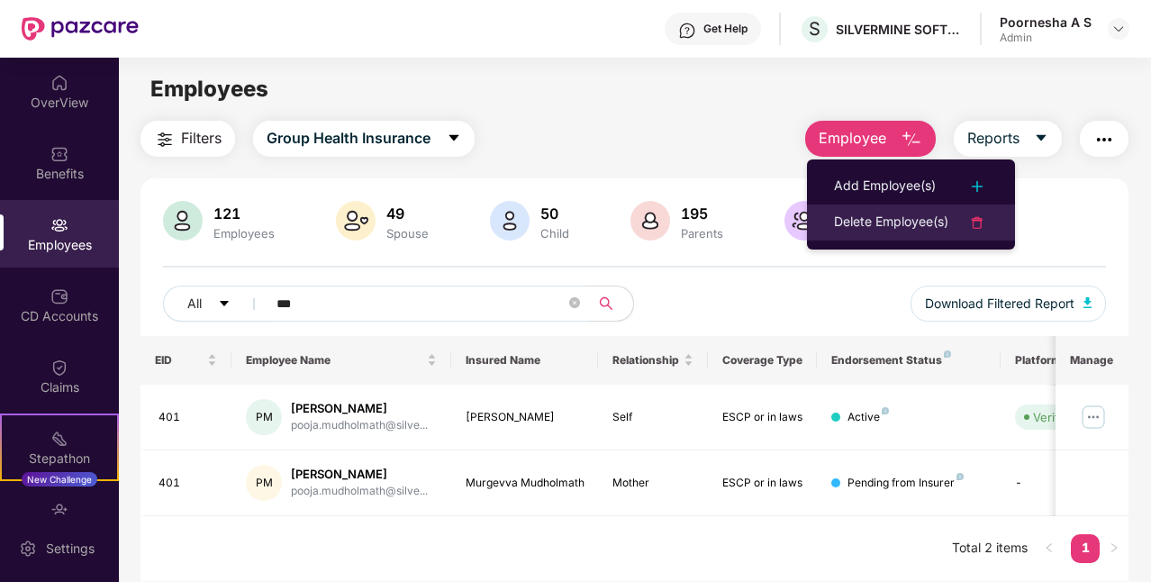
click at [877, 226] on div "Delete Employee(s)" at bounding box center [891, 223] width 114 height 22
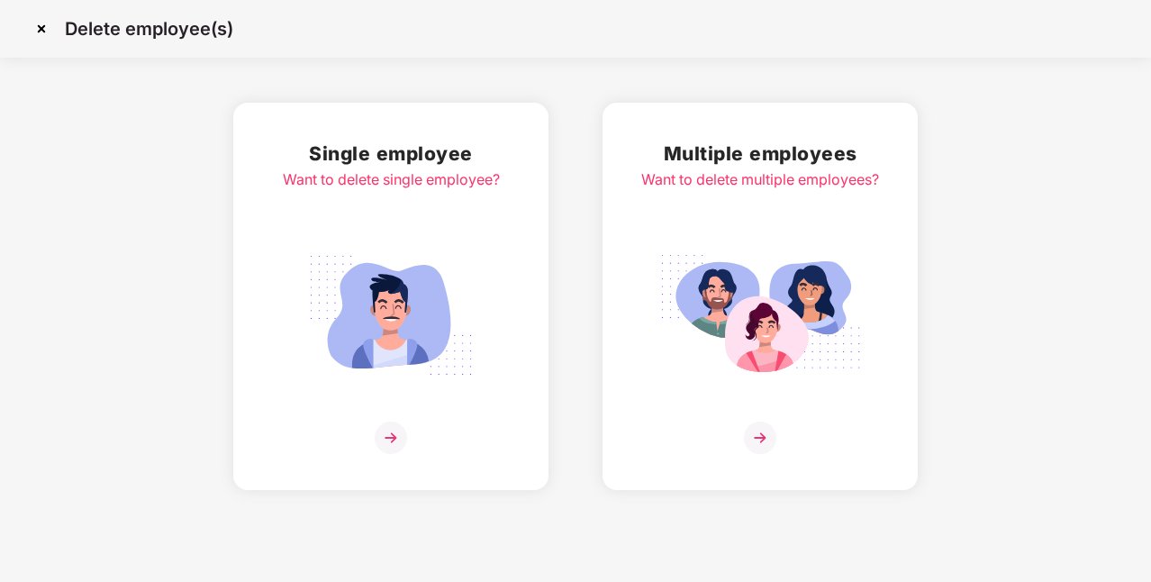
click at [382, 434] on img at bounding box center [391, 437] width 32 height 32
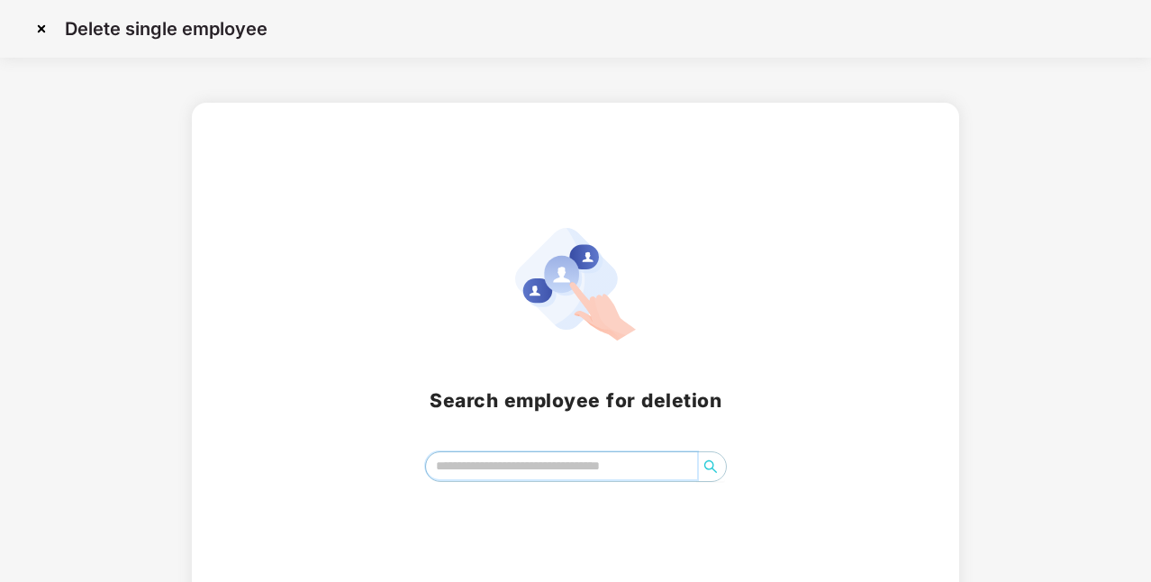
click at [515, 461] on input "search" at bounding box center [561, 465] width 271 height 27
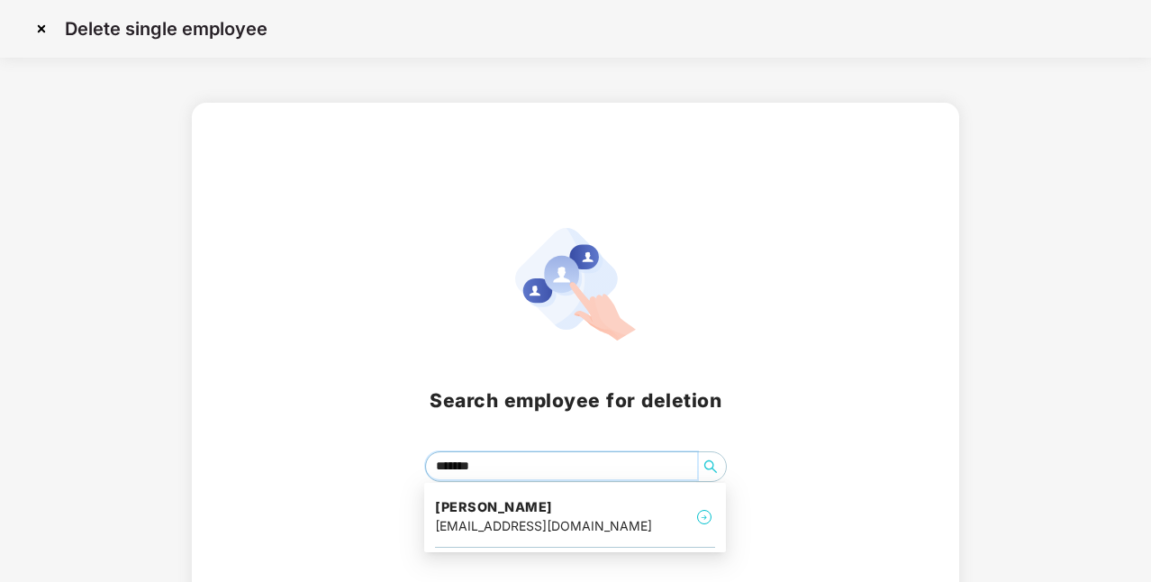
type input "********"
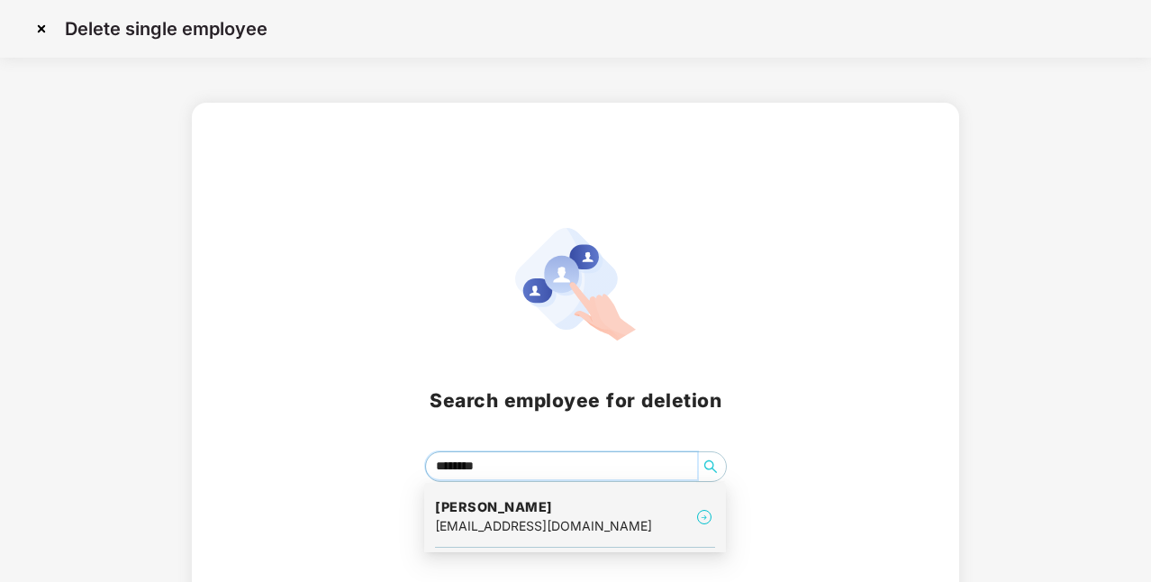
click at [569, 515] on h4 "[PERSON_NAME]" at bounding box center [543, 507] width 217 height 18
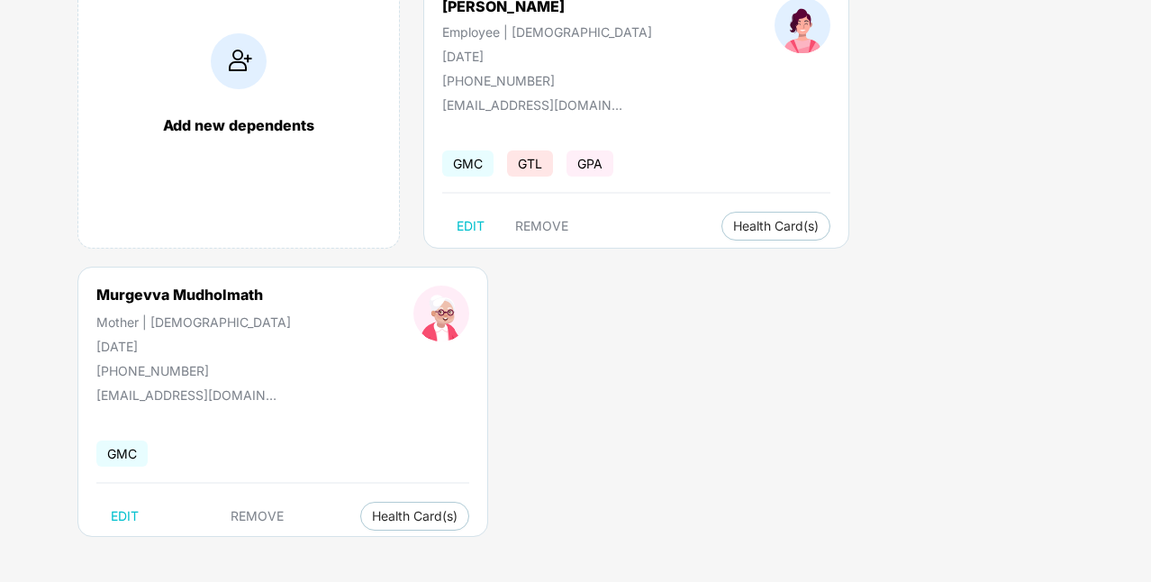
scroll to position [97, 0]
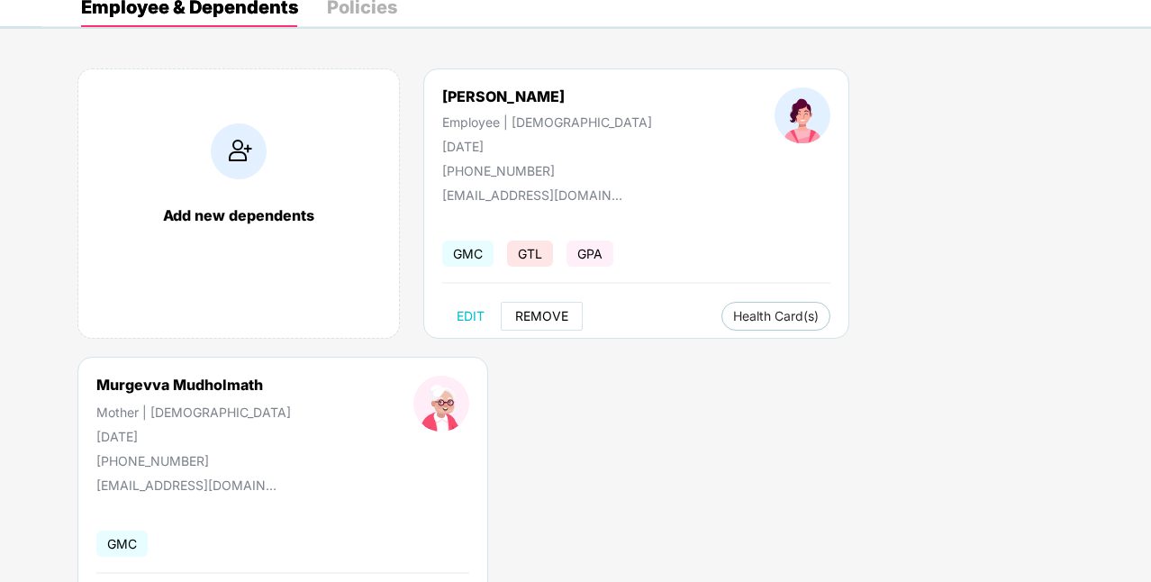
click at [533, 317] on span "REMOVE" at bounding box center [541, 316] width 53 height 14
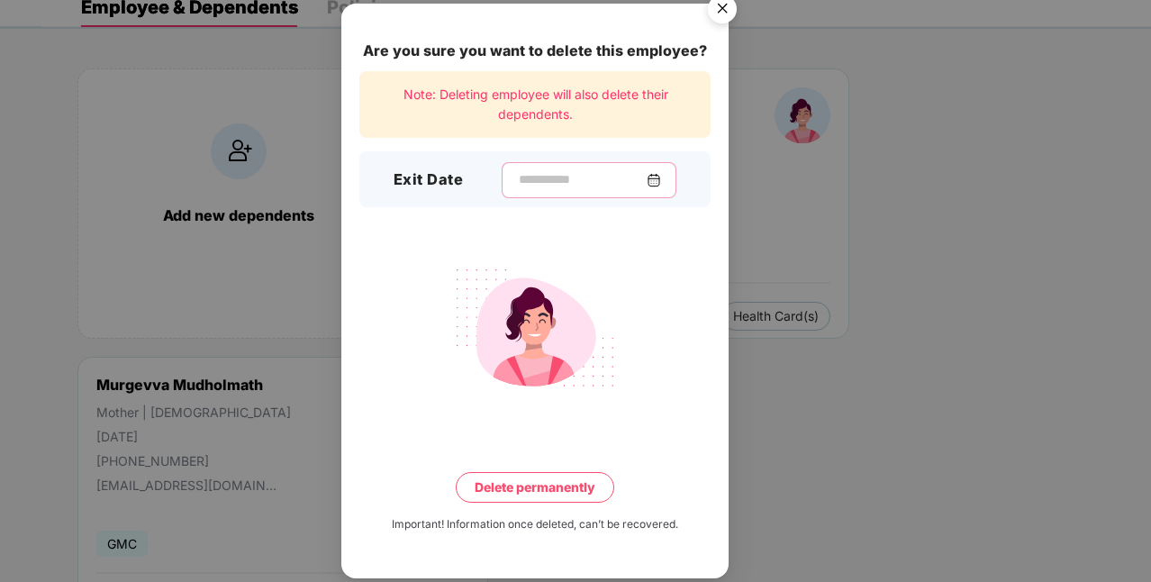
click at [584, 173] on input at bounding box center [582, 179] width 130 height 19
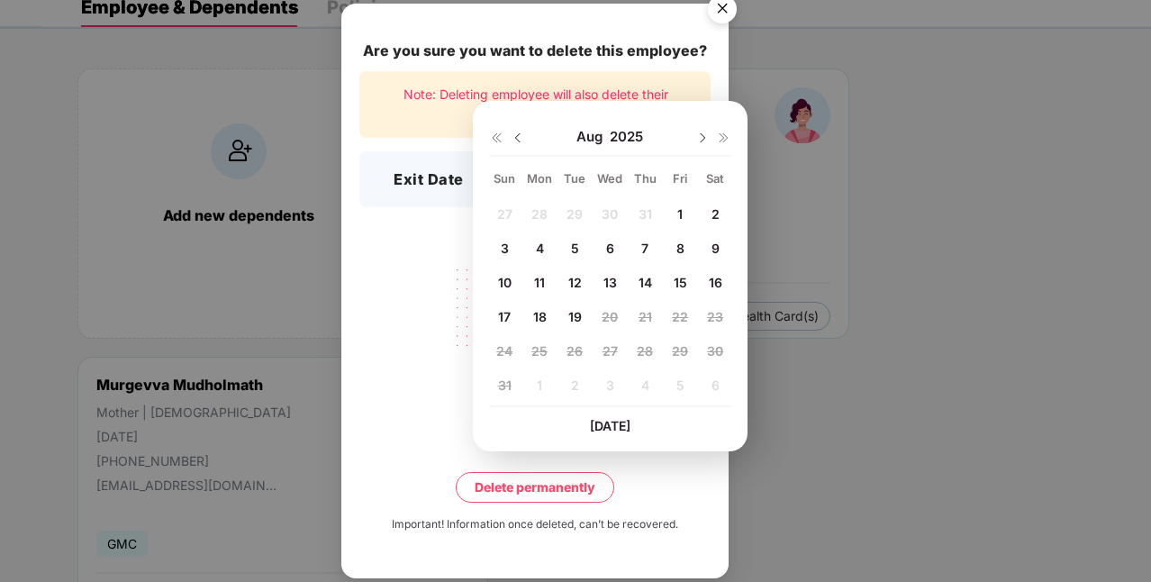
click at [575, 313] on span "19" at bounding box center [575, 316] width 14 height 15
type input "**********"
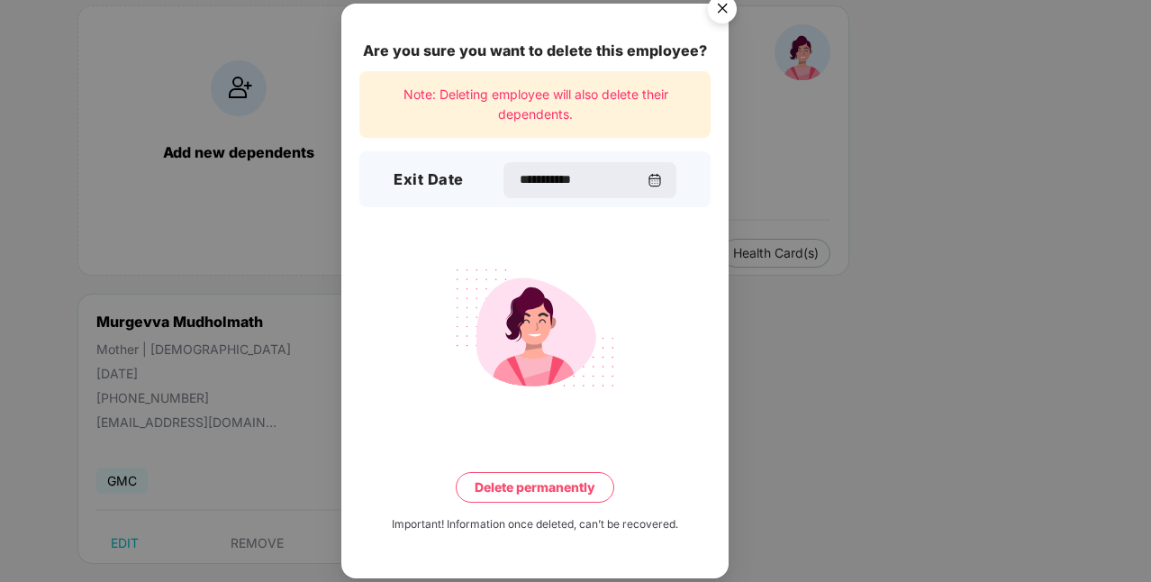
scroll to position [187, 0]
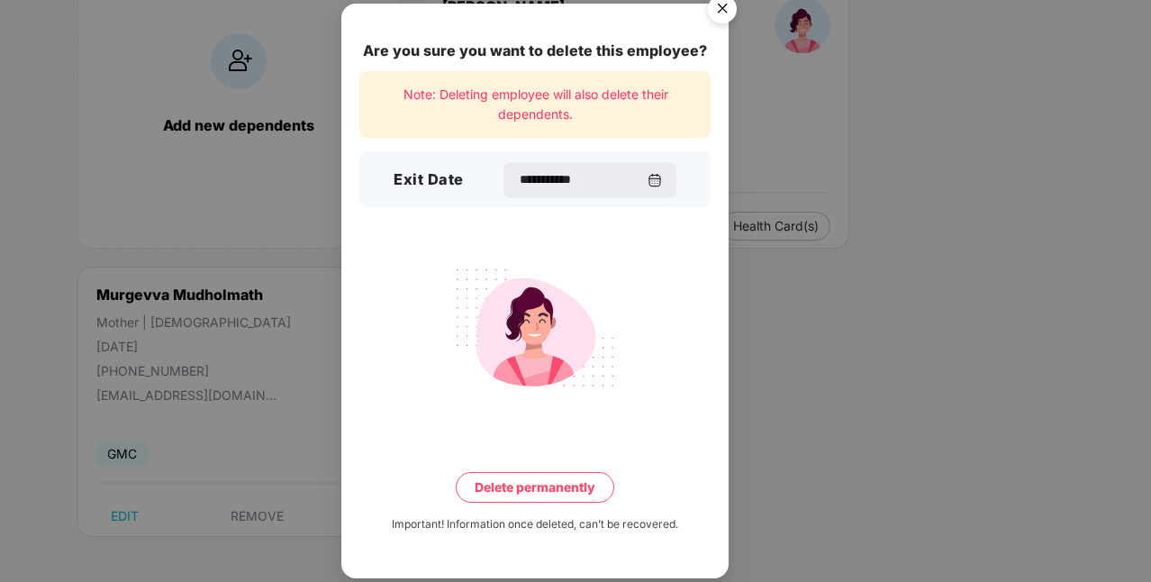
click at [522, 481] on button "Delete permanently" at bounding box center [535, 487] width 159 height 31
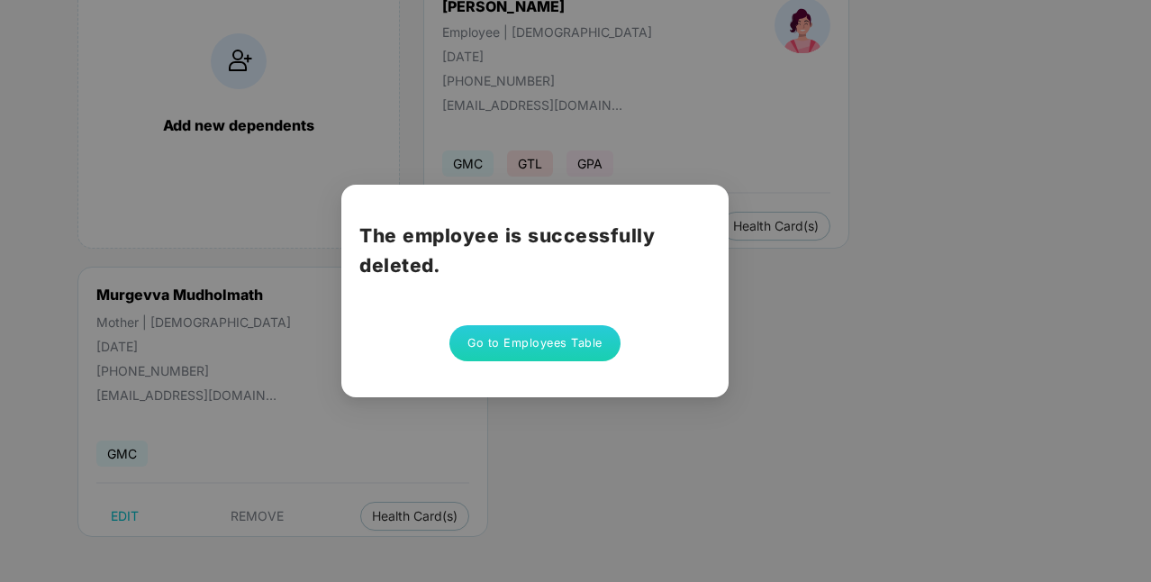
click at [554, 353] on button "Go to Employees Table" at bounding box center [534, 343] width 171 height 36
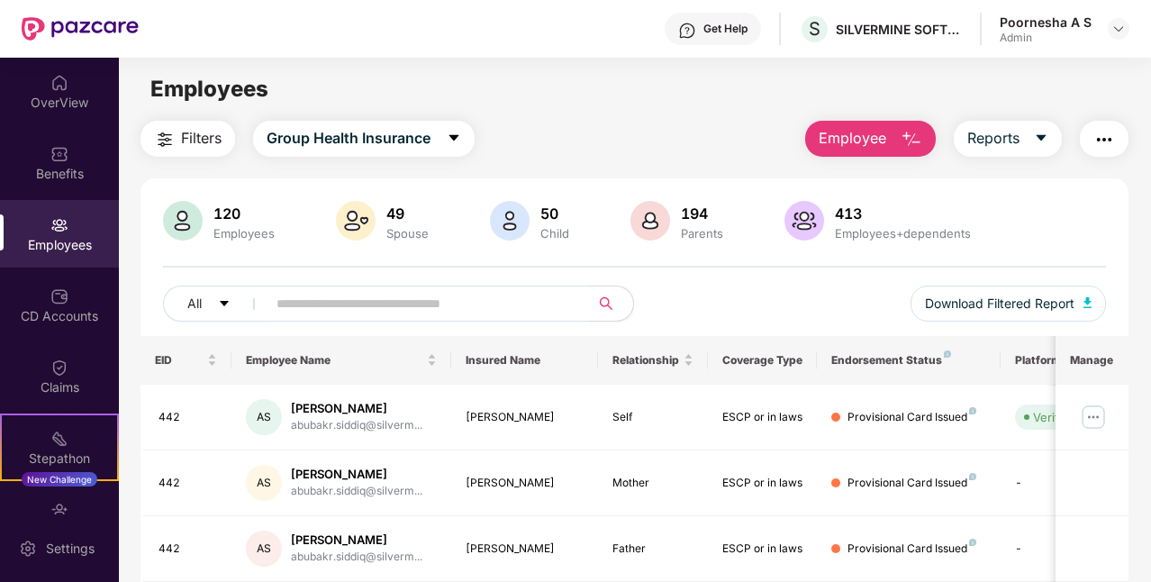
click at [45, 245] on div "Employees" at bounding box center [59, 245] width 119 height 18
